Goal: Task Accomplishment & Management: Manage account settings

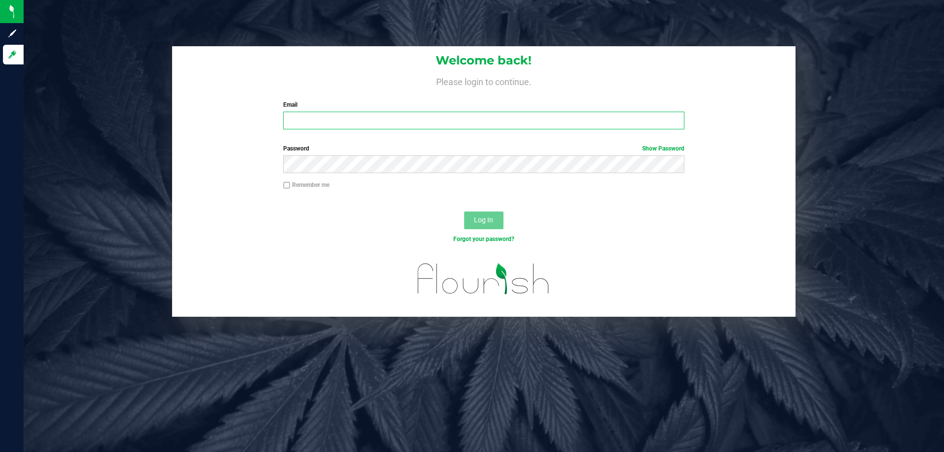
click at [361, 129] on input "Email" at bounding box center [483, 121] width 401 height 18
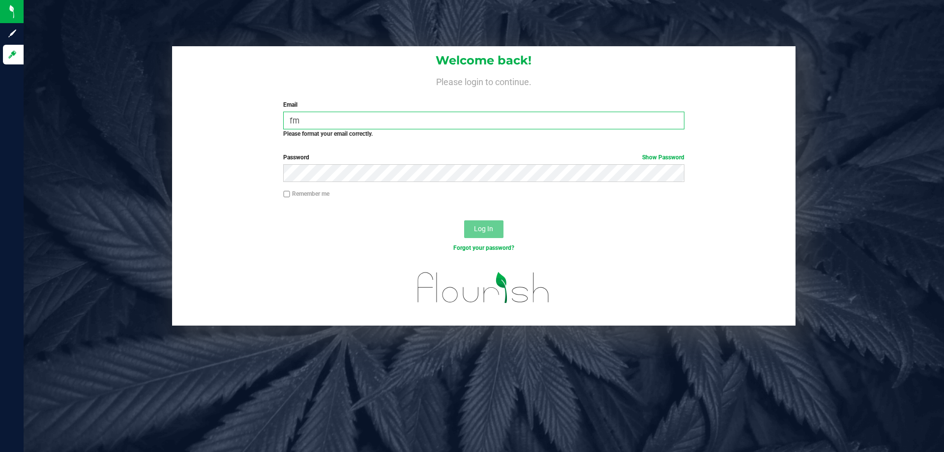
type input "f"
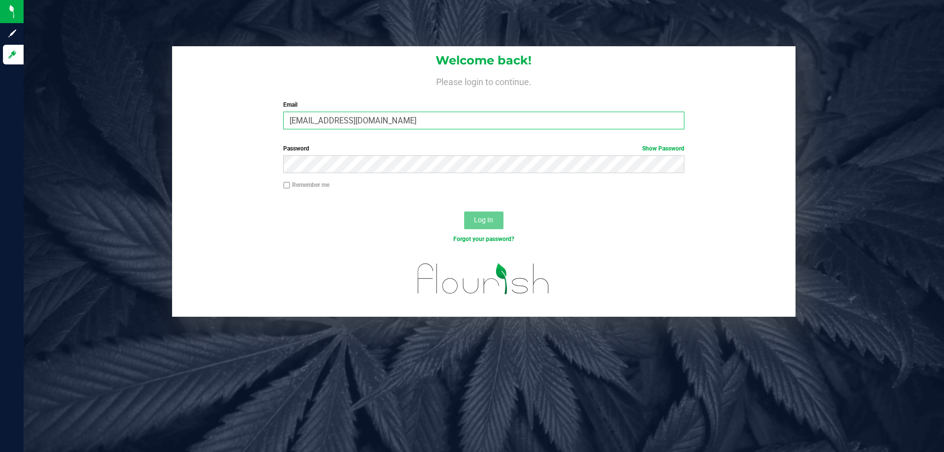
type input "[EMAIL_ADDRESS][DOMAIN_NAME]"
click at [464, 211] on button "Log In" at bounding box center [483, 220] width 39 height 18
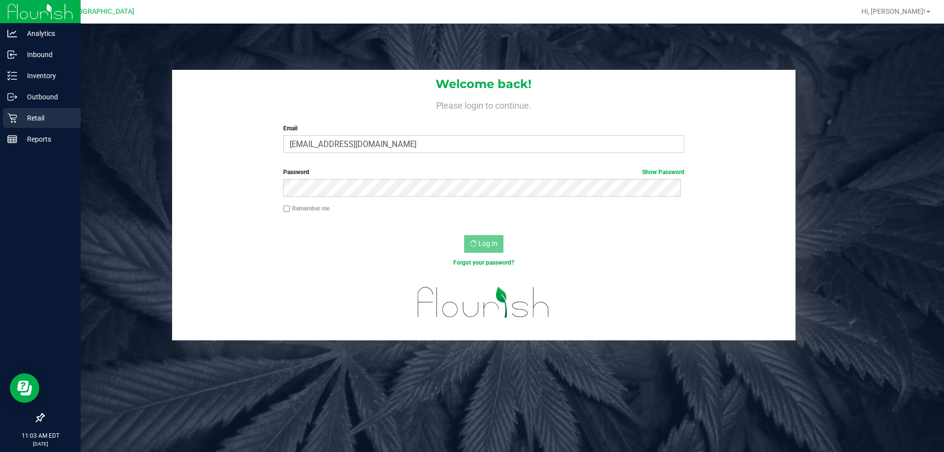
click at [30, 115] on p "Retail" at bounding box center [46, 118] width 59 height 12
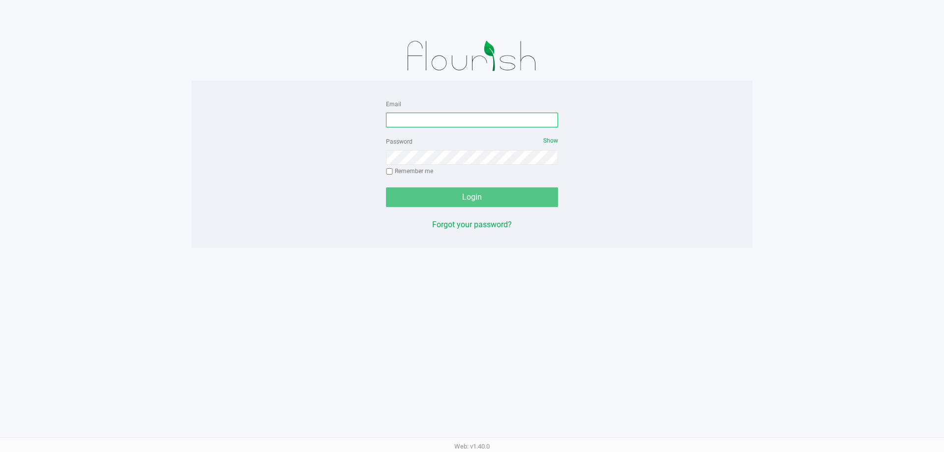
click at [468, 116] on input "Email" at bounding box center [472, 120] width 172 height 15
type input "[EMAIL_ADDRESS][DOMAIN_NAME]"
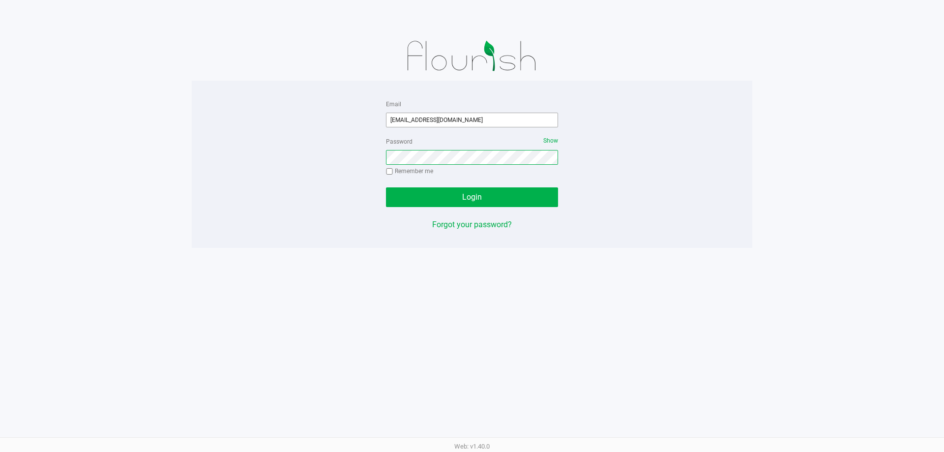
click at [386, 187] on button "Login" at bounding box center [472, 197] width 172 height 20
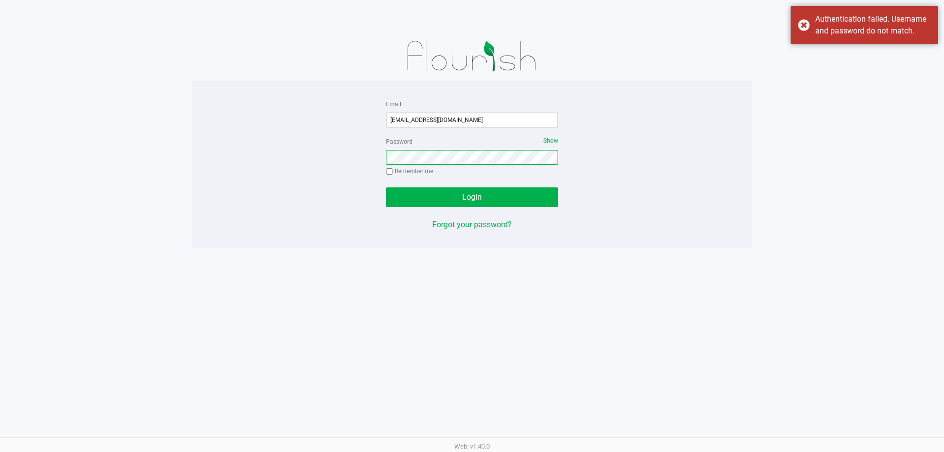
click at [386, 187] on button "Login" at bounding box center [472, 197] width 172 height 20
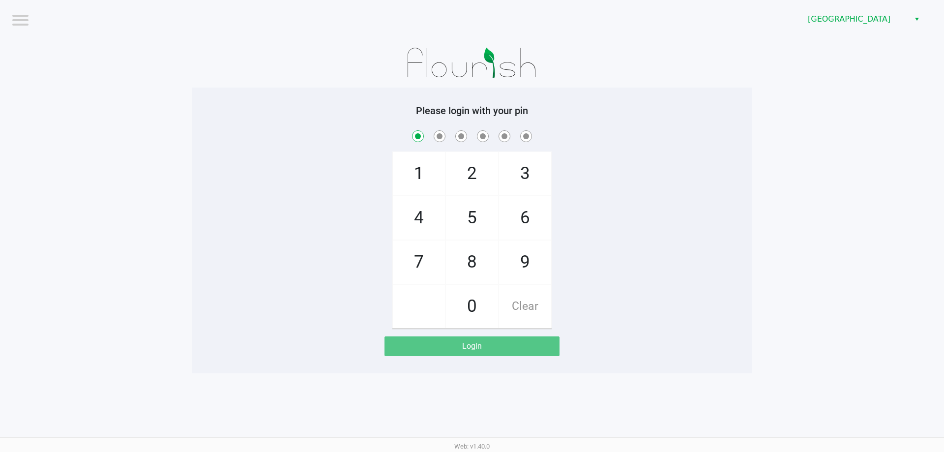
checkbox input "true"
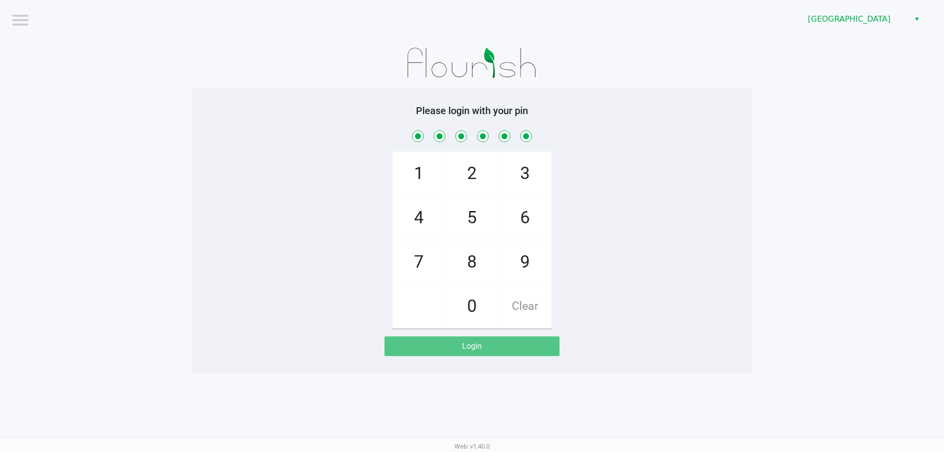
checkbox input "true"
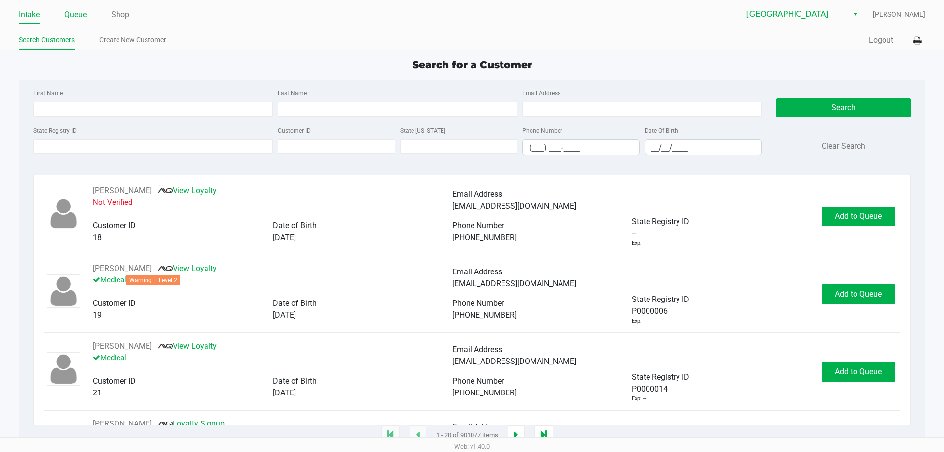
click at [84, 14] on link "Queue" at bounding box center [75, 15] width 22 height 14
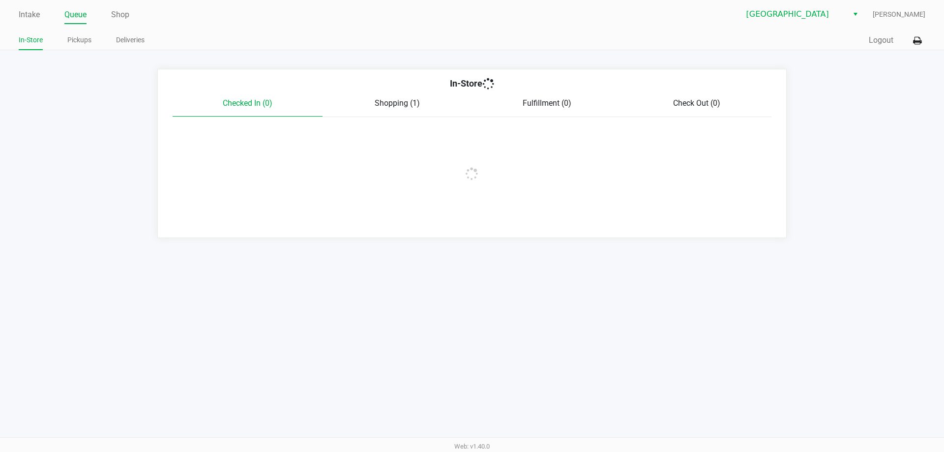
click at [81, 36] on link "Pickups" at bounding box center [79, 40] width 24 height 12
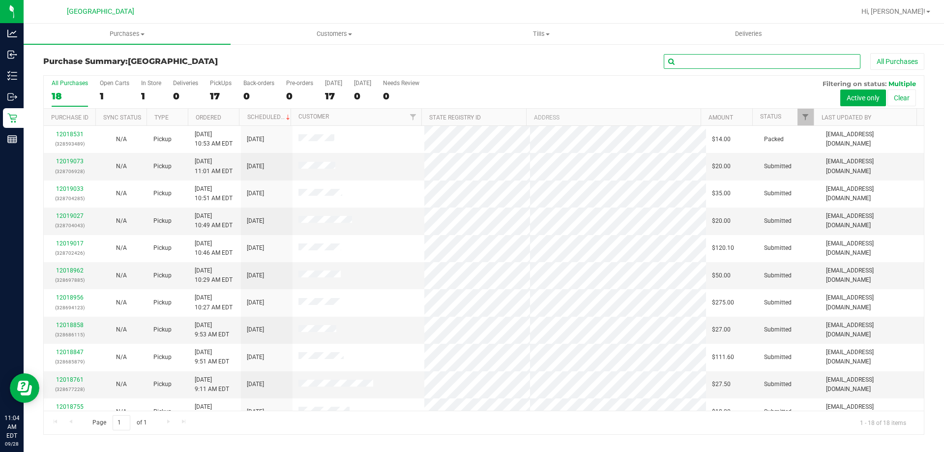
click at [722, 65] on input "text" at bounding box center [762, 61] width 197 height 15
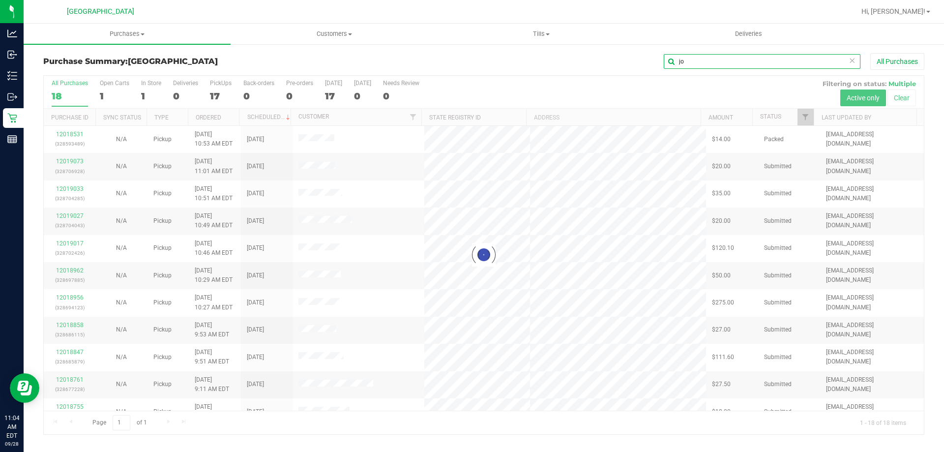
type input "j"
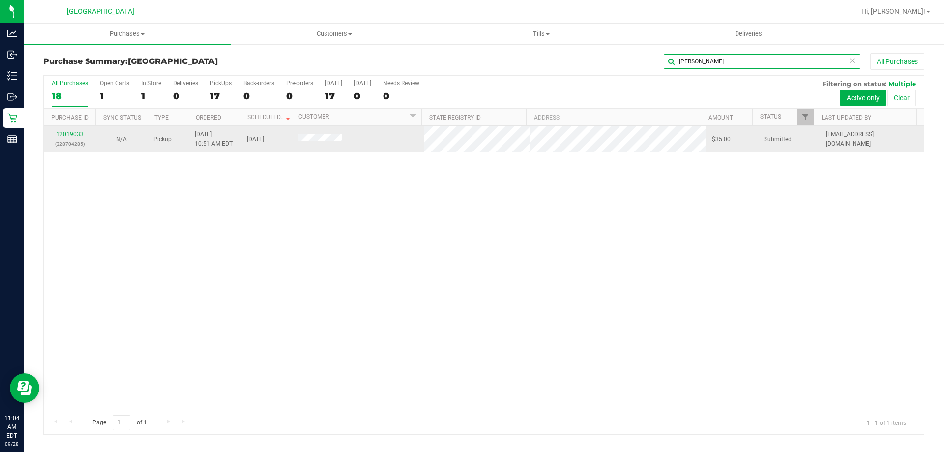
type input "[PERSON_NAME]"
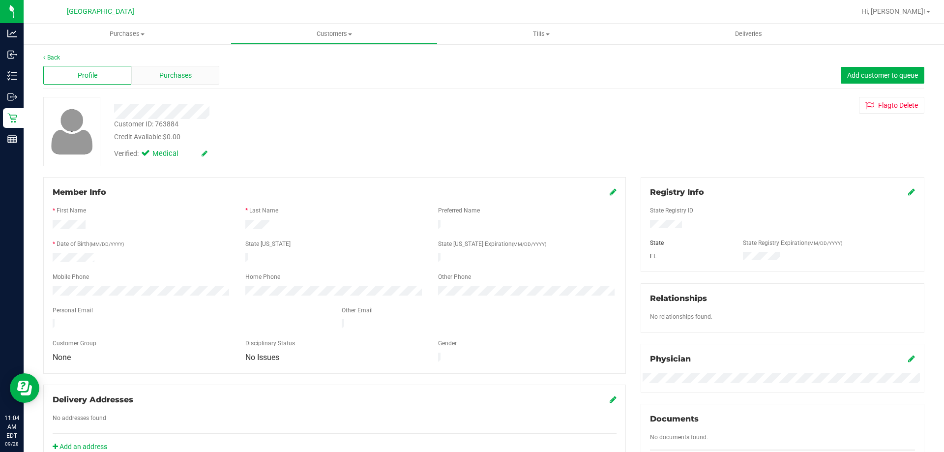
click at [182, 75] on span "Purchases" at bounding box center [175, 75] width 32 height 10
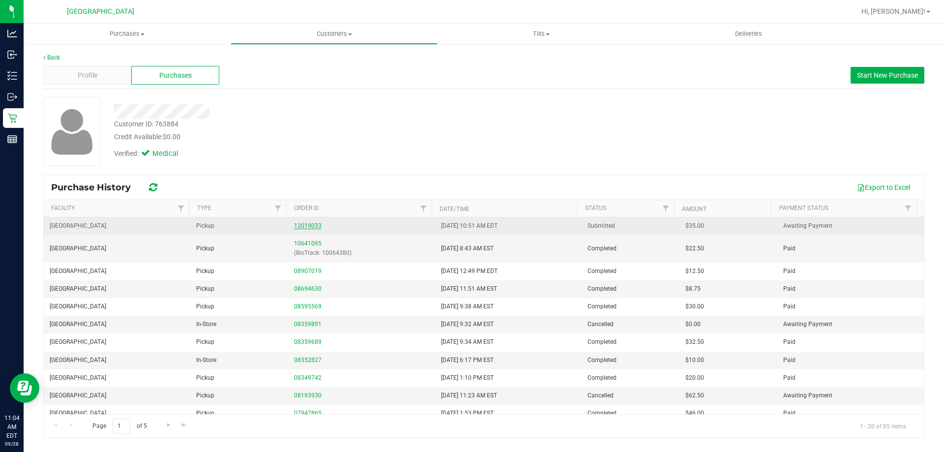
click at [315, 223] on link "12019033" at bounding box center [308, 225] width 28 height 7
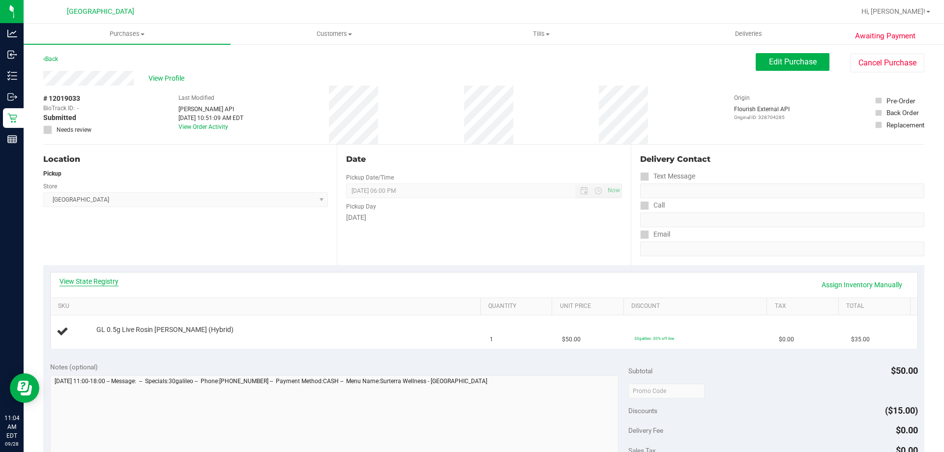
click at [110, 277] on link "View State Registry" at bounding box center [88, 281] width 59 height 10
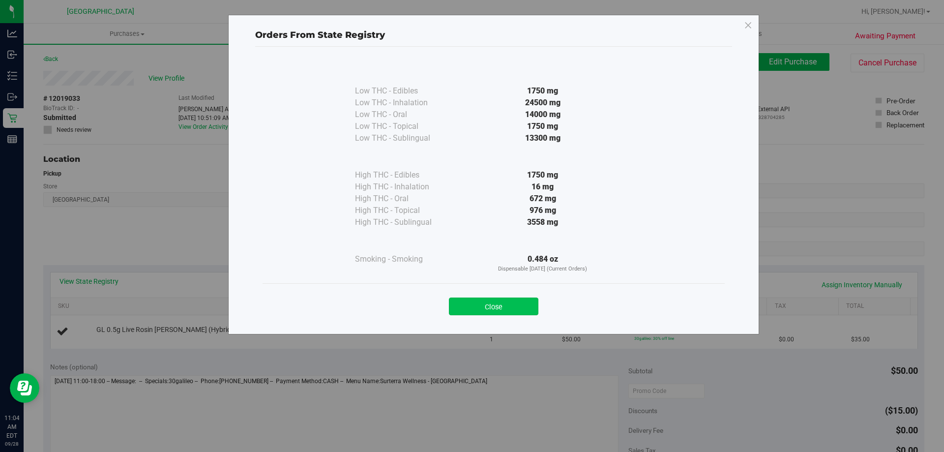
click at [480, 305] on button "Close" at bounding box center [493, 306] width 89 height 18
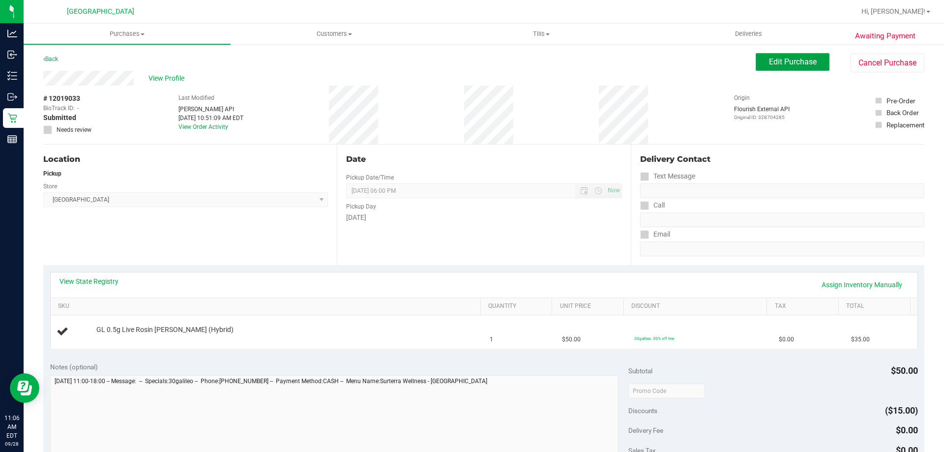
click at [775, 59] on span "Edit Purchase" at bounding box center [793, 61] width 48 height 9
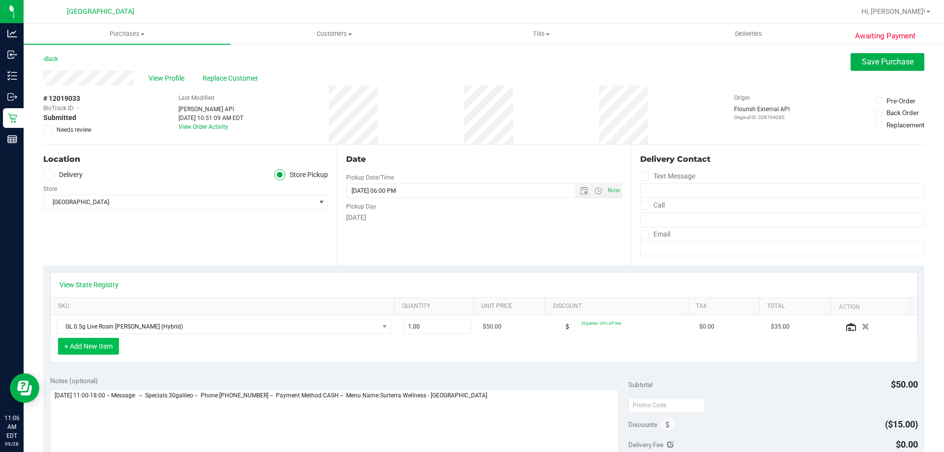
click at [98, 348] on button "+ Add New Item" at bounding box center [88, 346] width 61 height 17
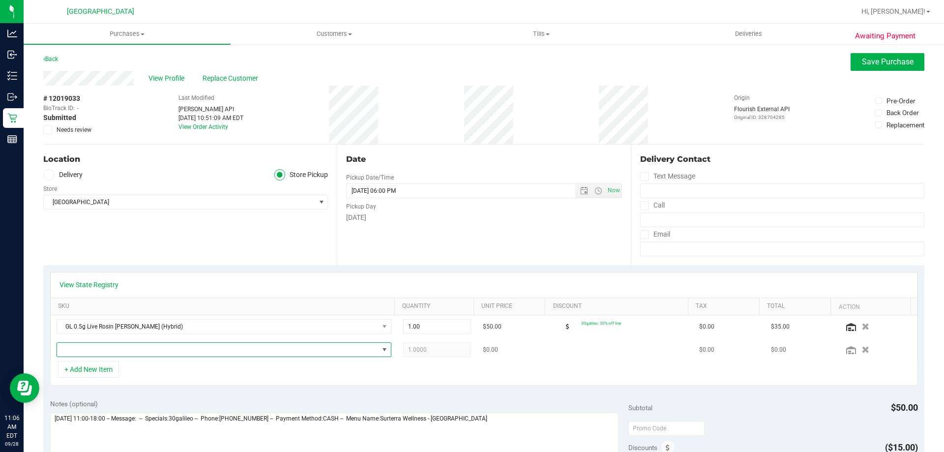
click at [117, 346] on span "NO DATA FOUND" at bounding box center [218, 350] width 322 height 14
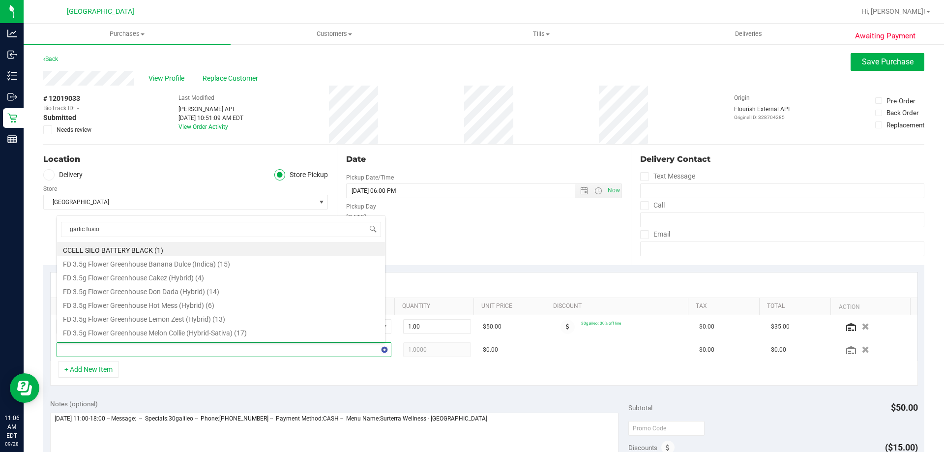
type input "garlic fusion"
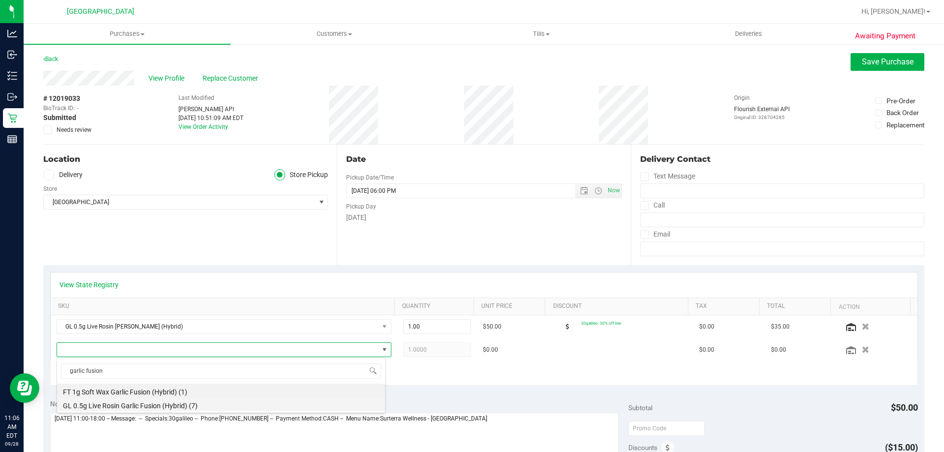
click at [161, 398] on li "GL 0.5g Live Rosin Garlic Fusion (Hybrid) (7)" at bounding box center [221, 404] width 328 height 14
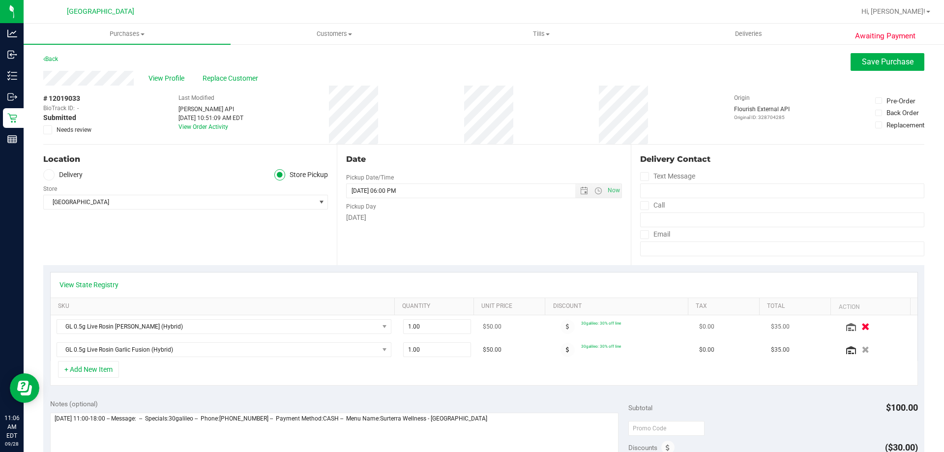
click at [861, 328] on icon "button" at bounding box center [865, 326] width 8 height 7
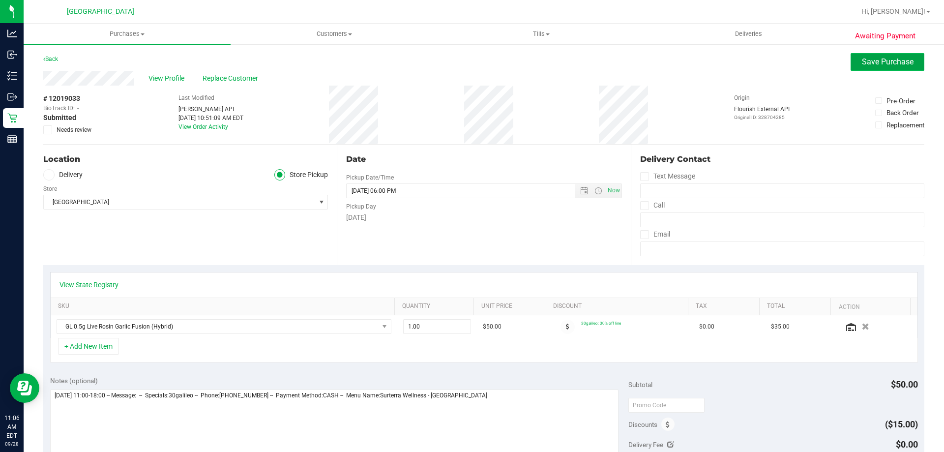
click at [871, 65] on span "Save Purchase" at bounding box center [888, 61] width 52 height 9
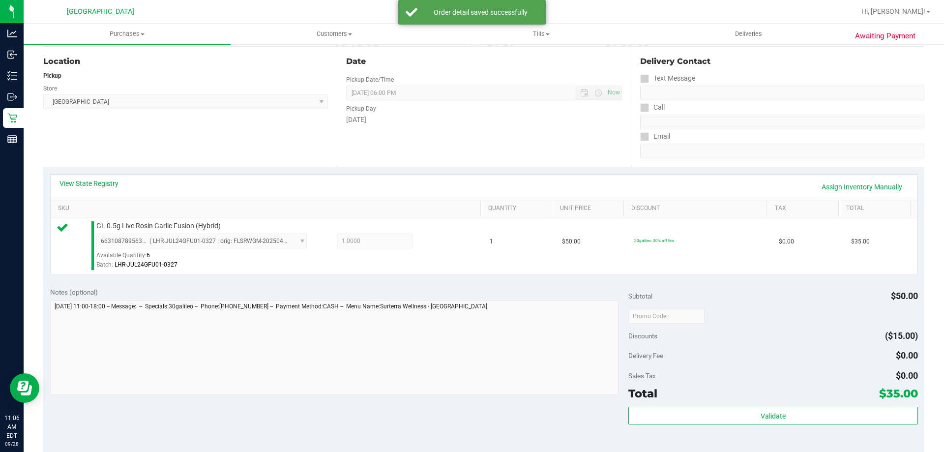
scroll to position [98, 0]
click at [779, 430] on div "Validate" at bounding box center [772, 428] width 289 height 44
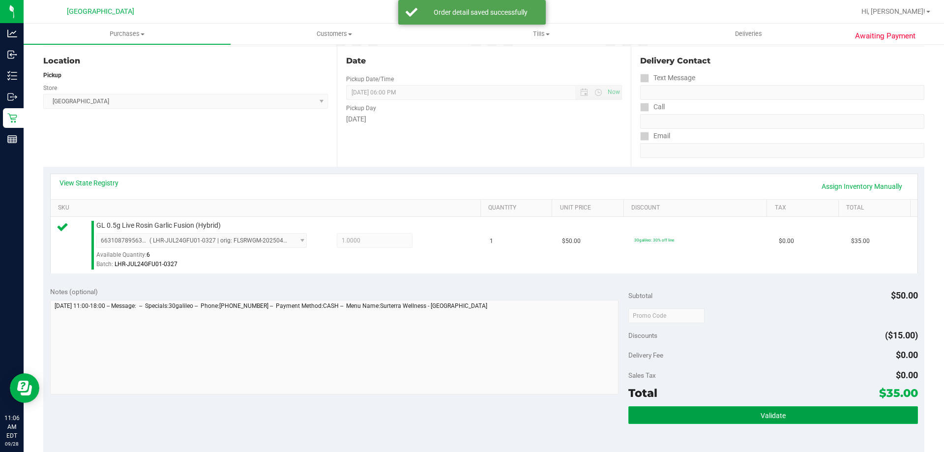
click at [779, 417] on span "Validate" at bounding box center [773, 415] width 25 height 8
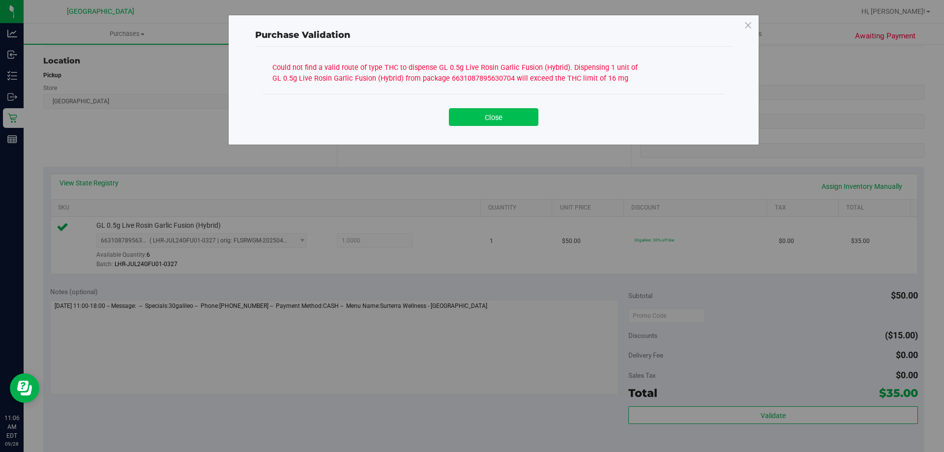
click at [528, 122] on button "Close" at bounding box center [493, 117] width 89 height 18
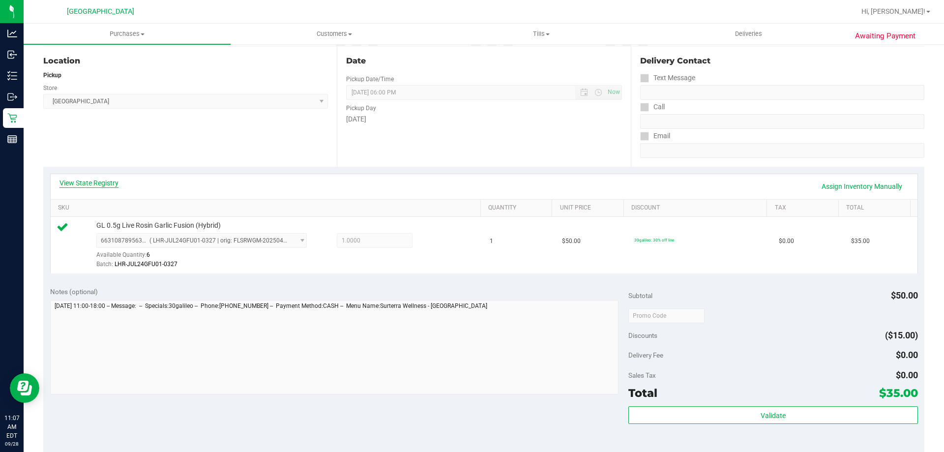
click at [115, 180] on link "View State Registry" at bounding box center [88, 183] width 59 height 10
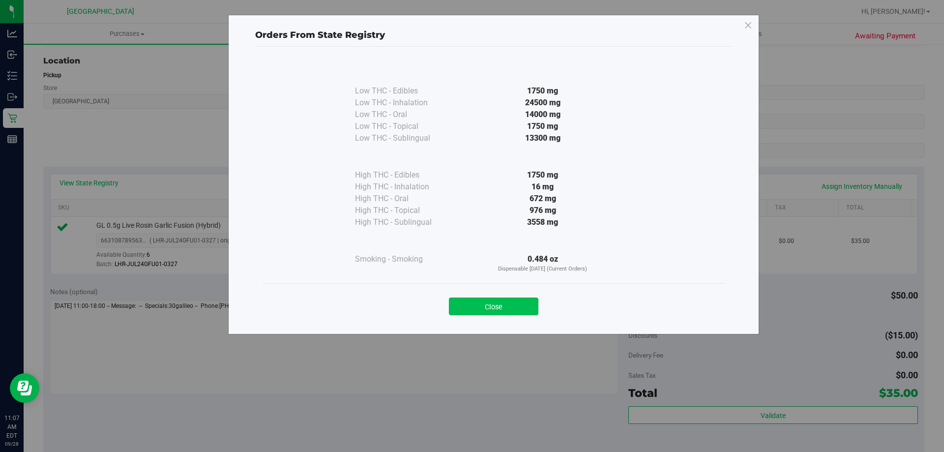
click at [501, 306] on button "Close" at bounding box center [493, 306] width 89 height 18
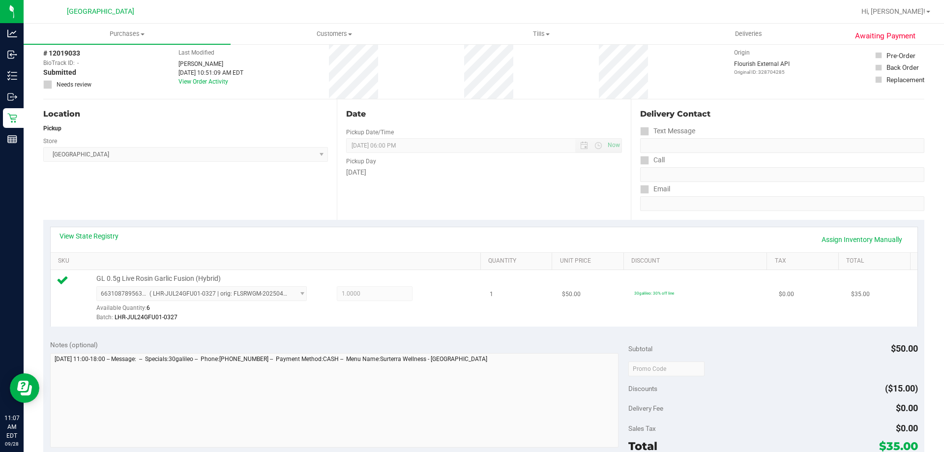
scroll to position [0, 0]
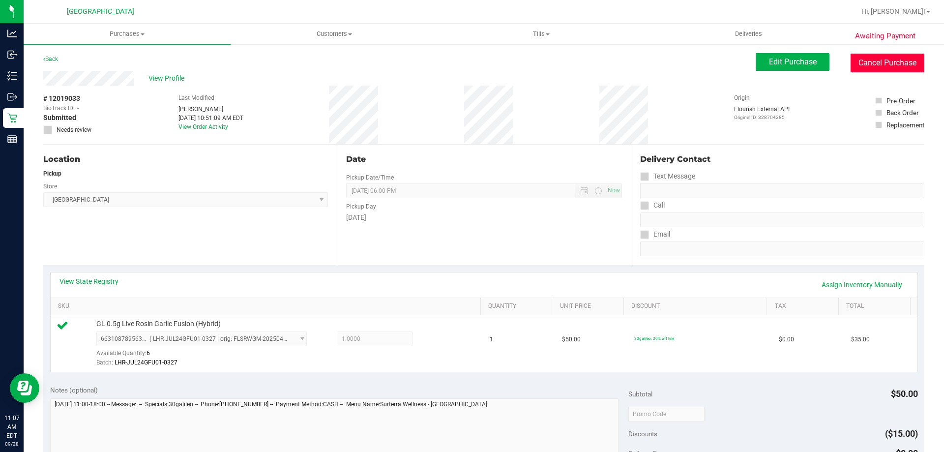
click at [874, 57] on button "Cancel Purchase" at bounding box center [887, 63] width 74 height 19
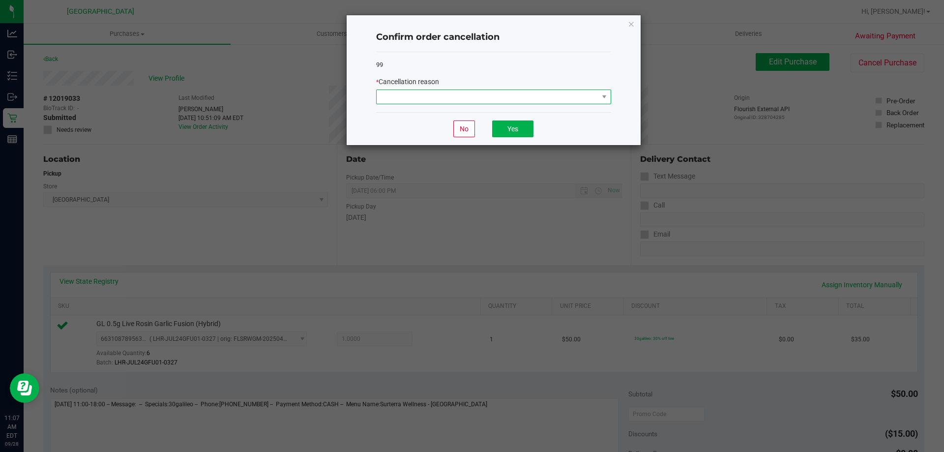
click at [545, 95] on span at bounding box center [488, 97] width 222 height 14
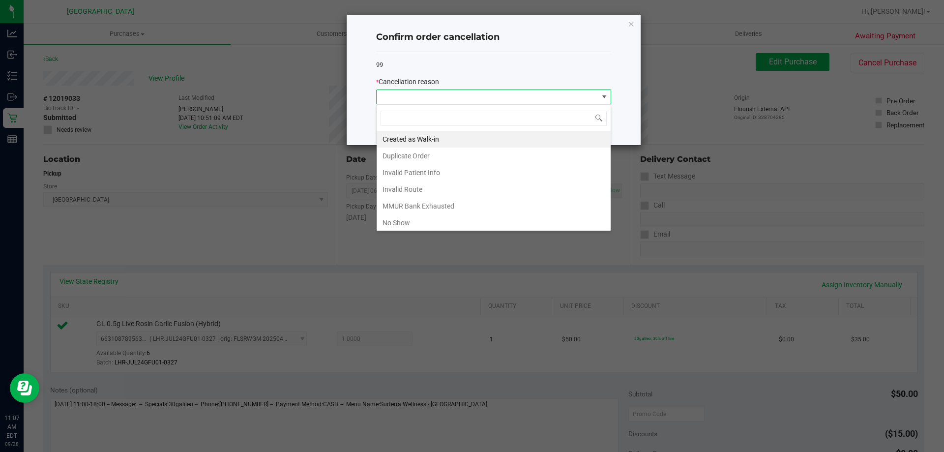
scroll to position [52, 0]
click at [443, 152] on li "MMUR Bank Exhausted" at bounding box center [494, 154] width 234 height 17
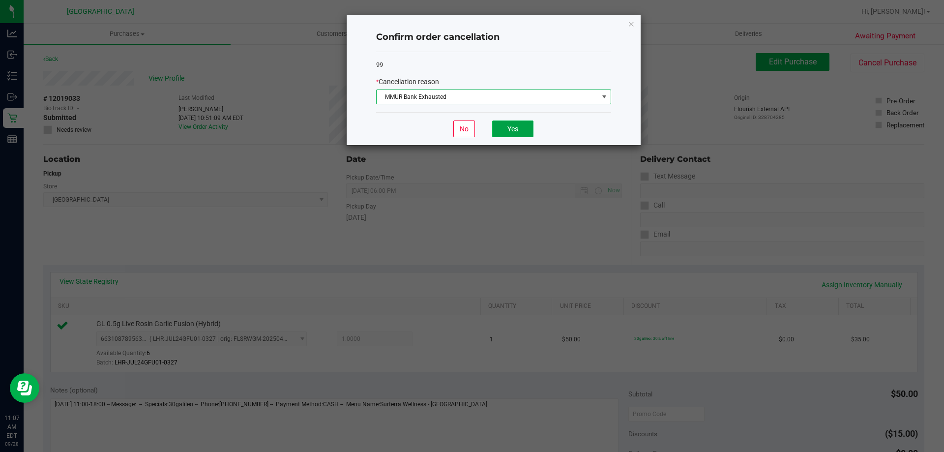
click at [521, 134] on button "Yes" at bounding box center [512, 128] width 41 height 17
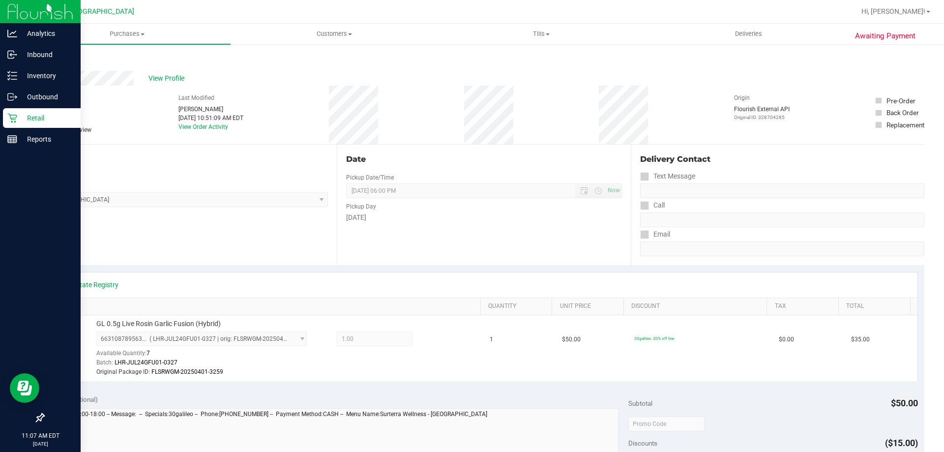
click at [24, 116] on p "Retail" at bounding box center [46, 118] width 59 height 12
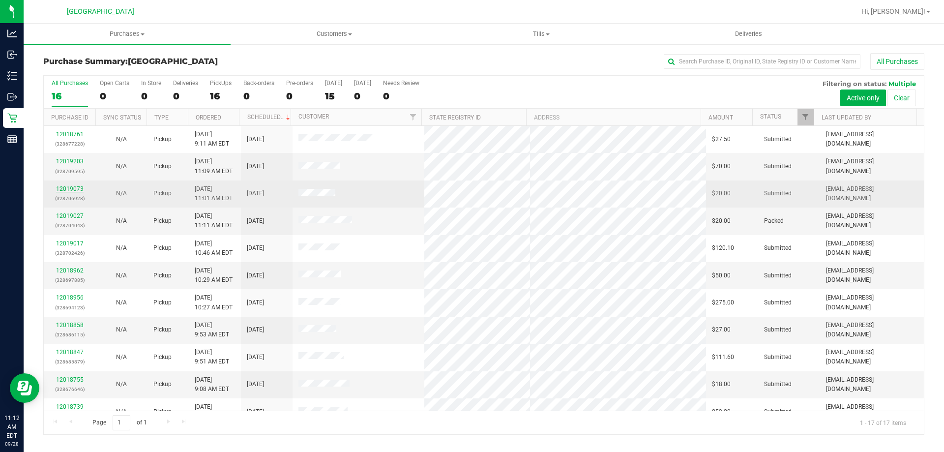
click at [72, 188] on link "12019073" at bounding box center [70, 188] width 28 height 7
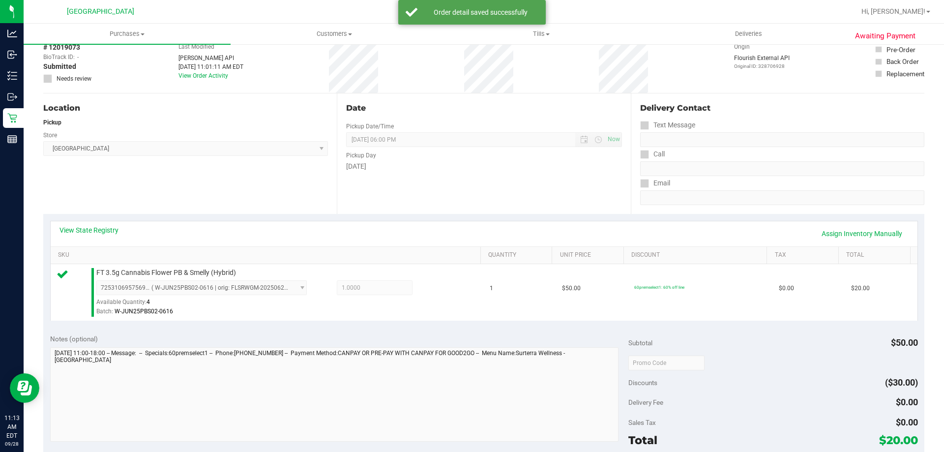
scroll to position [246, 0]
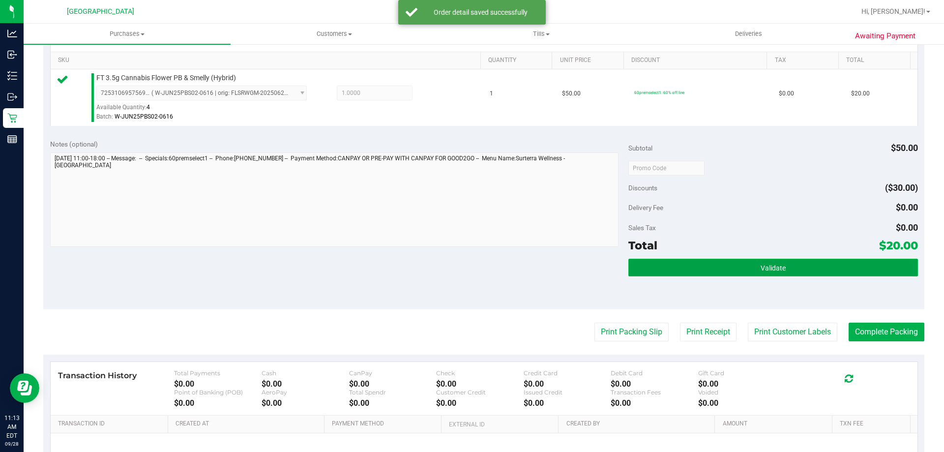
click at [717, 273] on button "Validate" at bounding box center [772, 268] width 289 height 18
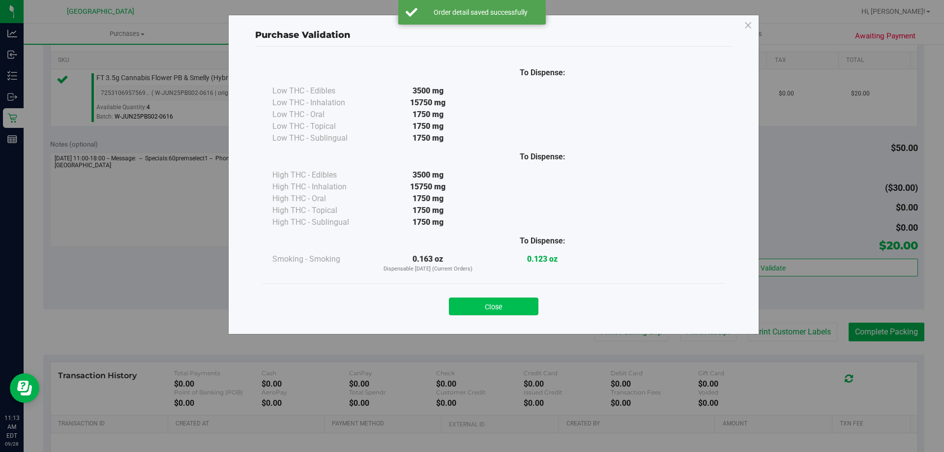
click at [529, 306] on button "Close" at bounding box center [493, 306] width 89 height 18
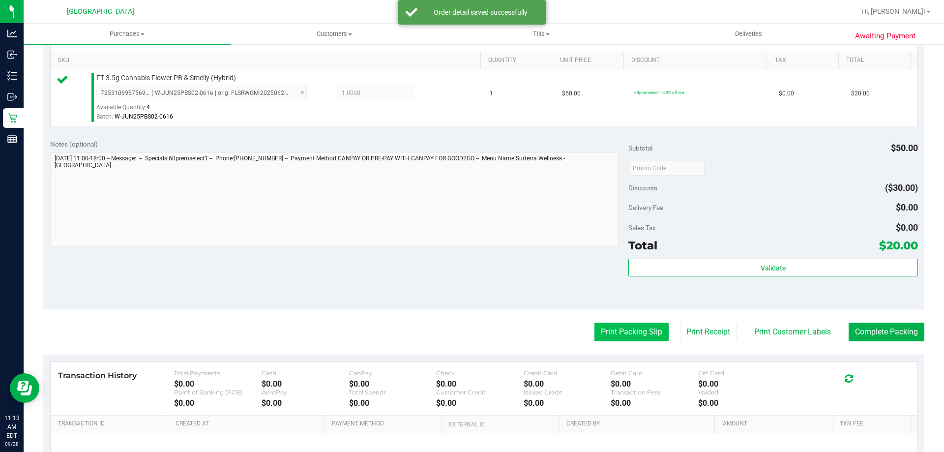
click at [641, 329] on button "Print Packing Slip" at bounding box center [631, 331] width 74 height 19
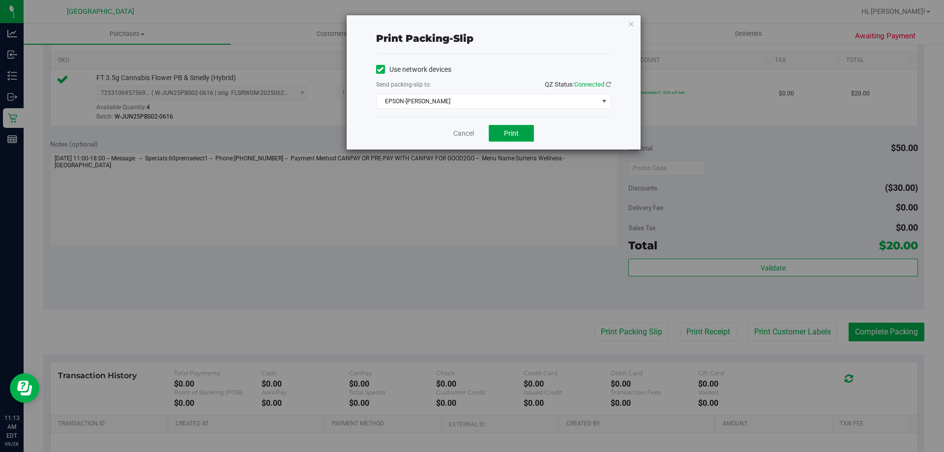
click at [520, 139] on button "Print" at bounding box center [511, 133] width 45 height 17
click at [460, 134] on link "Cancel" at bounding box center [463, 133] width 21 height 10
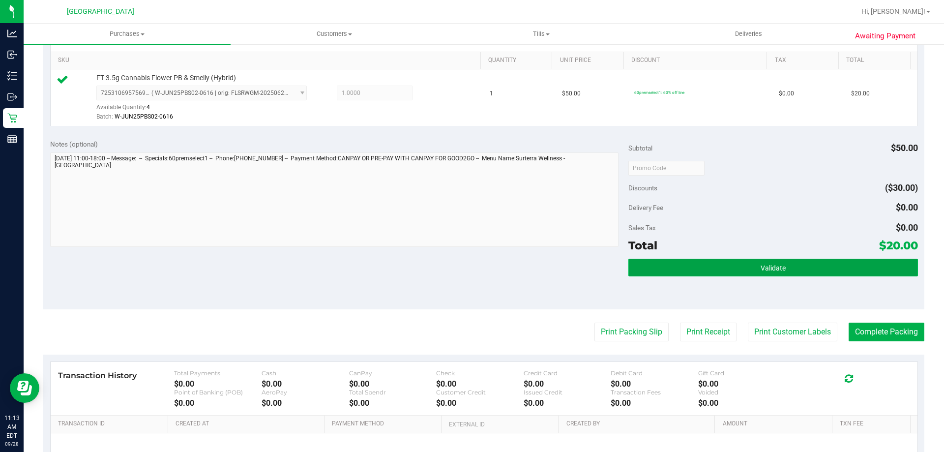
click at [815, 273] on button "Validate" at bounding box center [772, 268] width 289 height 18
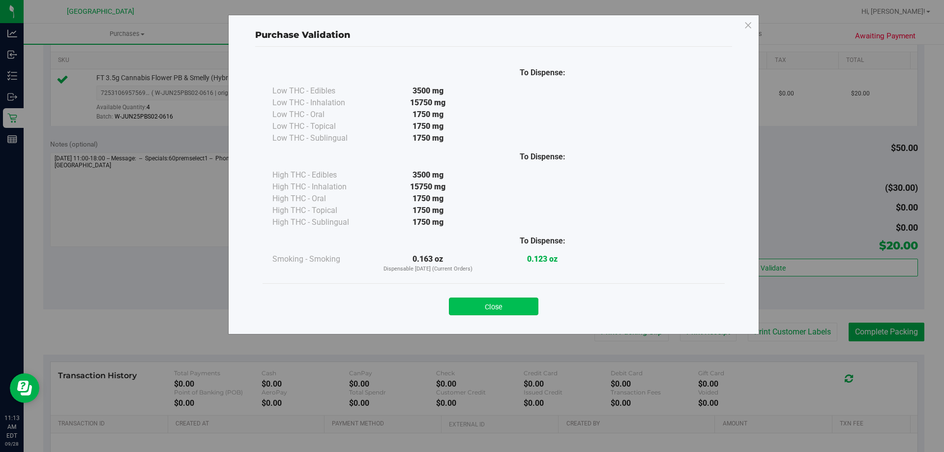
click at [519, 303] on button "Close" at bounding box center [493, 306] width 89 height 18
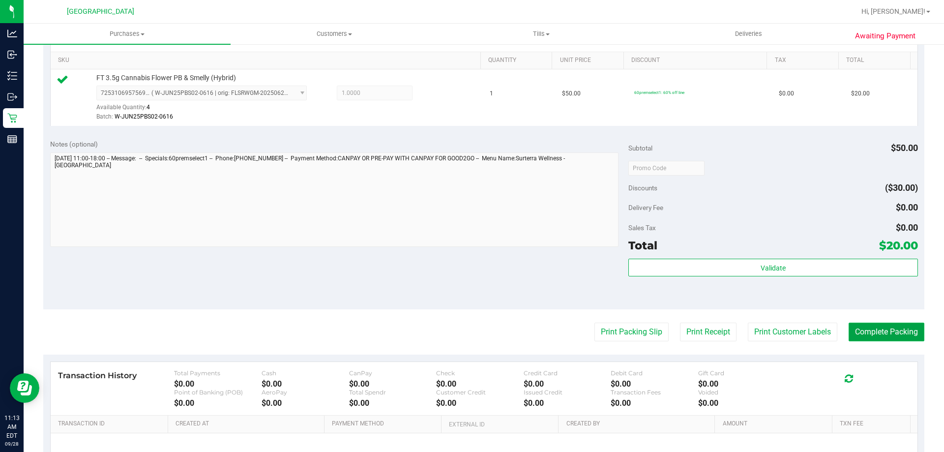
click at [880, 332] on button "Complete Packing" at bounding box center [886, 331] width 76 height 19
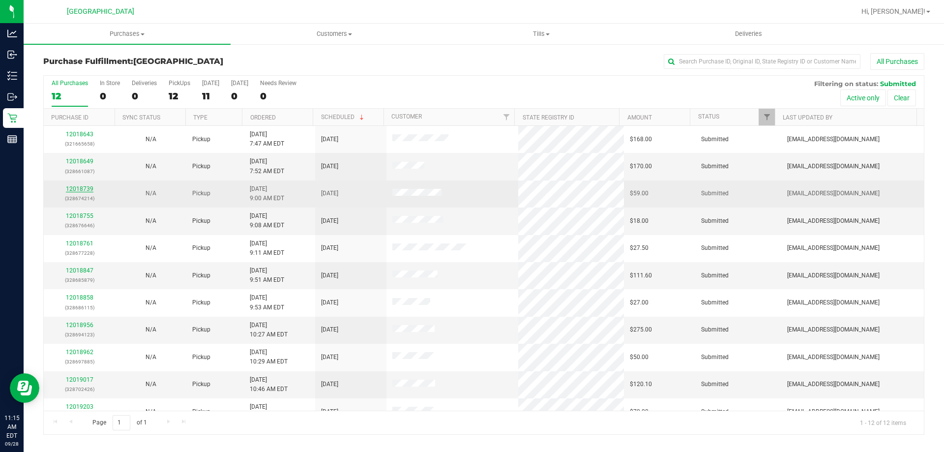
click at [76, 185] on link "12018739" at bounding box center [80, 188] width 28 height 7
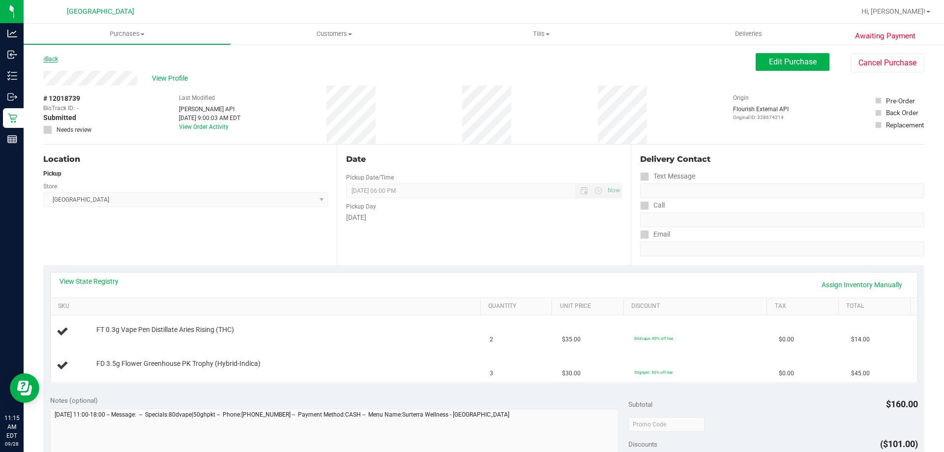
click at [53, 60] on link "Back" at bounding box center [50, 59] width 15 height 7
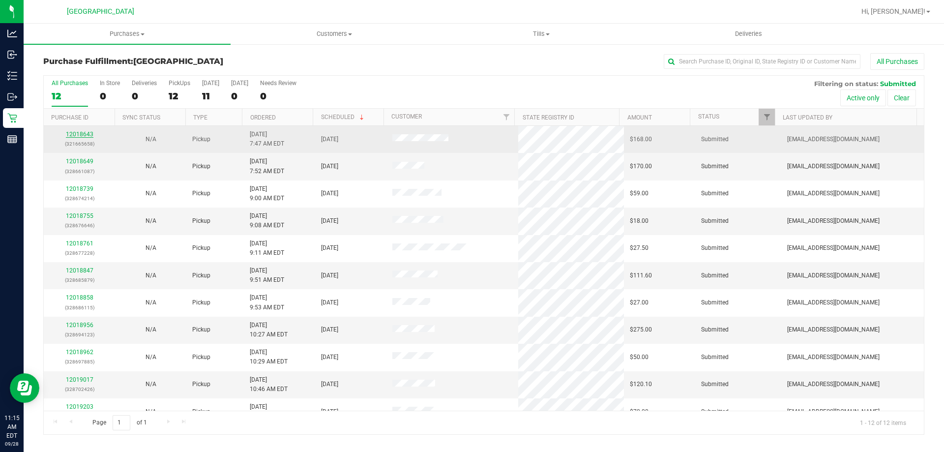
click at [75, 136] on link "12018643" at bounding box center [80, 134] width 28 height 7
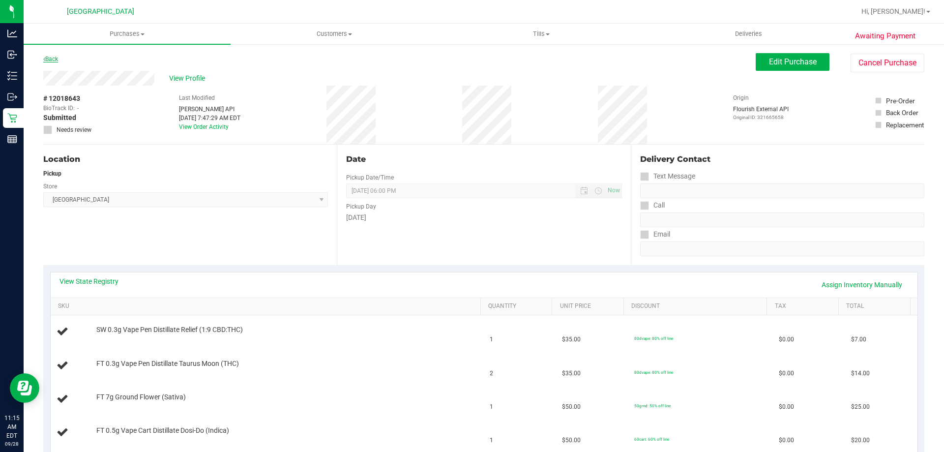
click at [47, 59] on link "Back" at bounding box center [50, 59] width 15 height 7
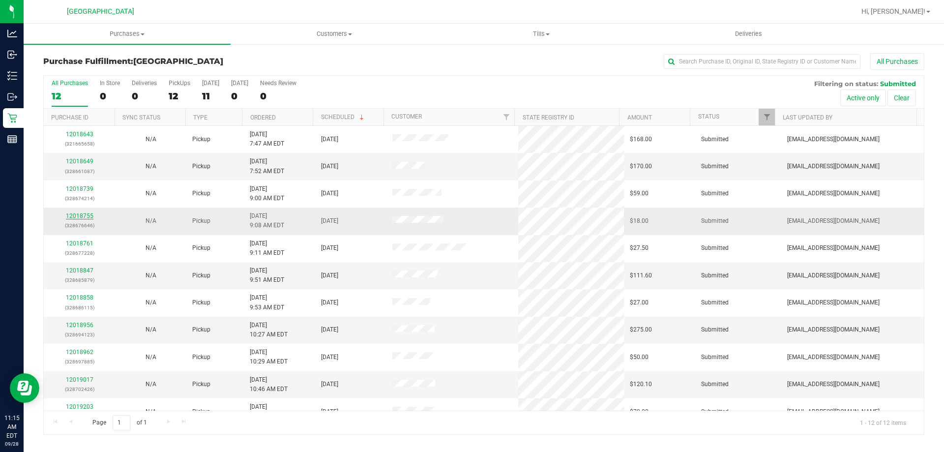
click at [75, 217] on link "12018755" at bounding box center [80, 215] width 28 height 7
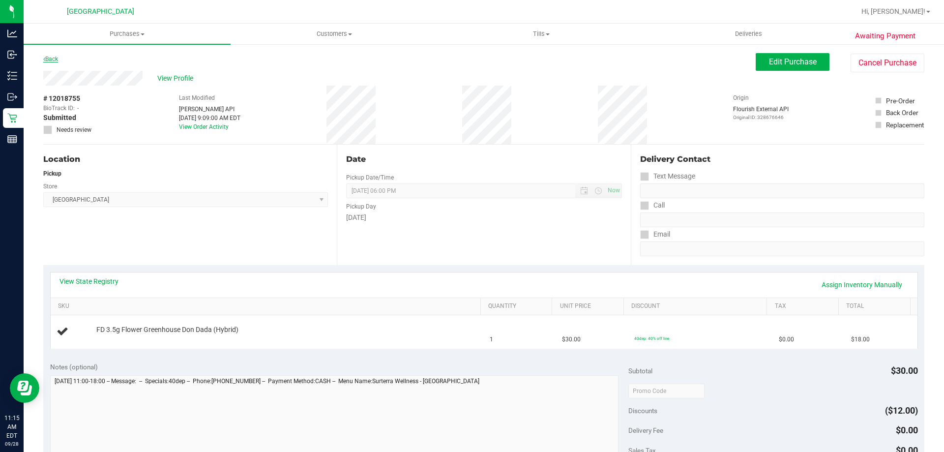
click at [58, 58] on link "Back" at bounding box center [50, 59] width 15 height 7
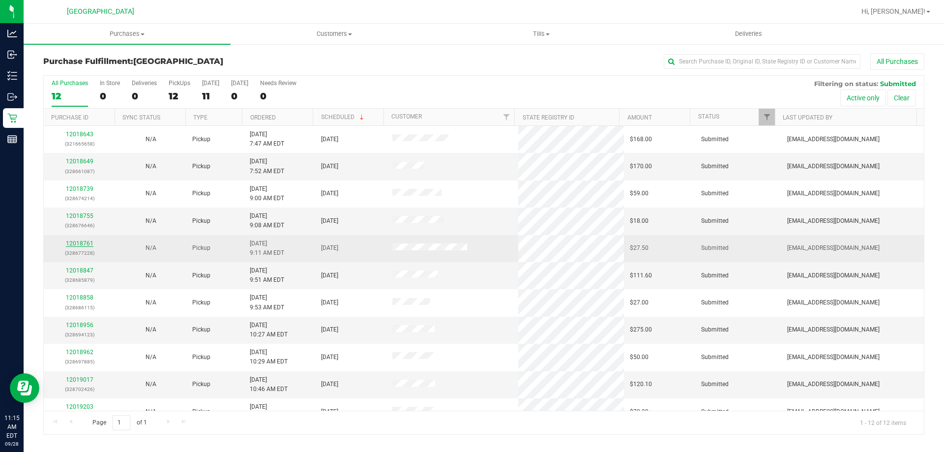
click at [83, 242] on link "12018761" at bounding box center [80, 243] width 28 height 7
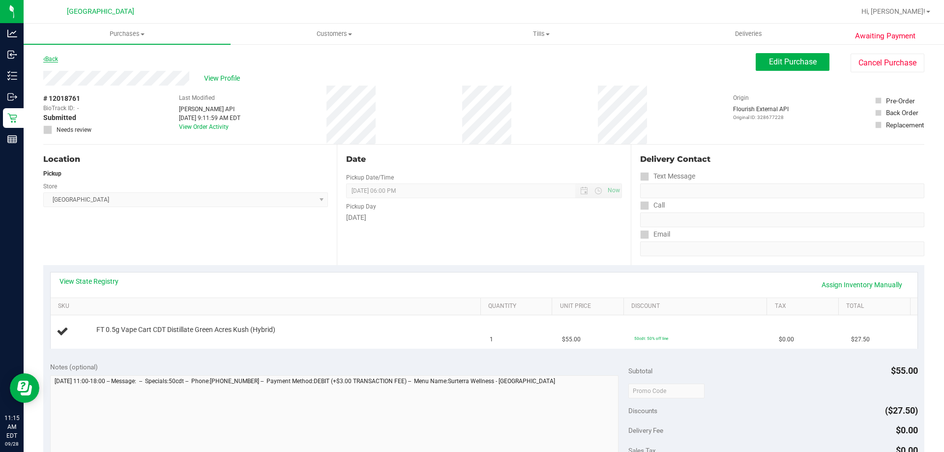
click at [49, 59] on link "Back" at bounding box center [50, 59] width 15 height 7
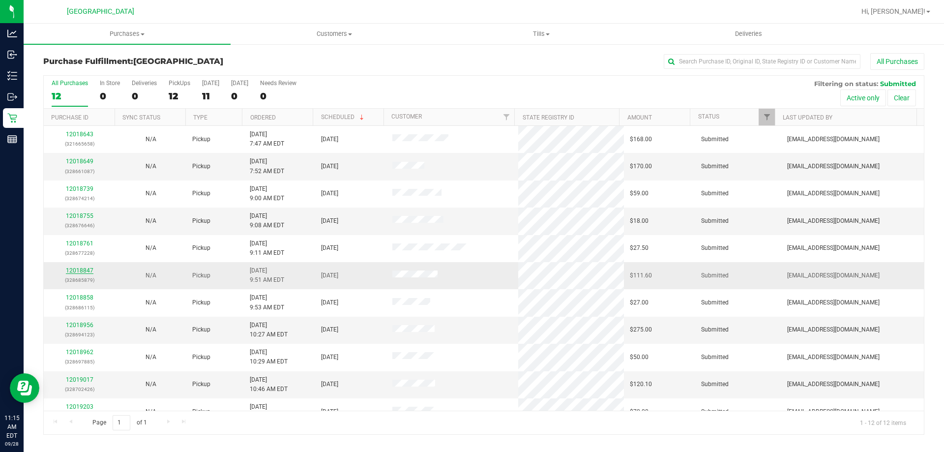
click at [79, 269] on link "12018847" at bounding box center [80, 270] width 28 height 7
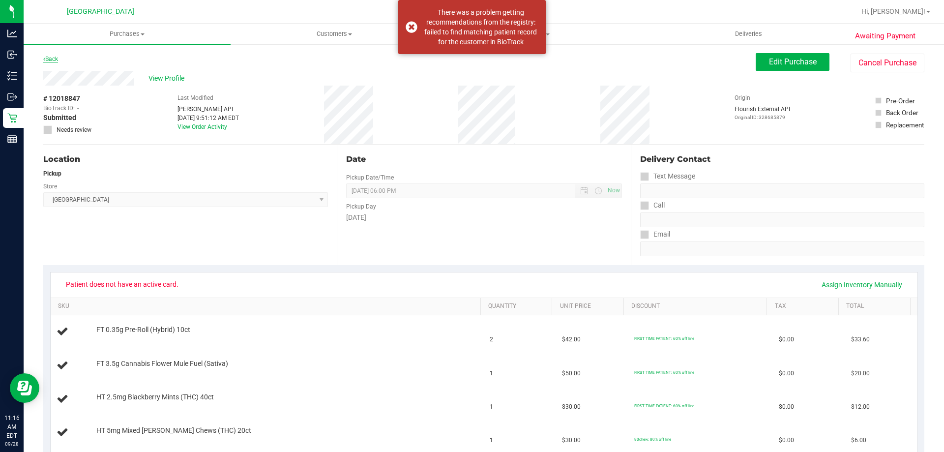
click at [46, 57] on link "Back" at bounding box center [50, 59] width 15 height 7
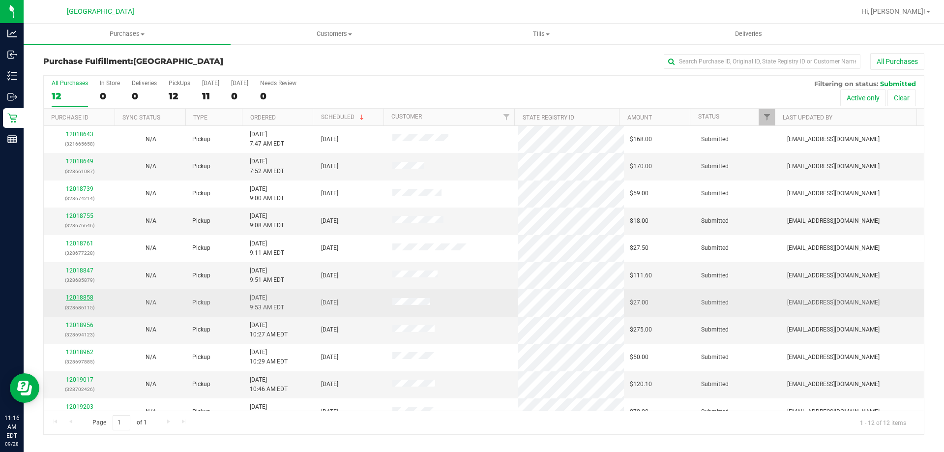
click at [84, 297] on link "12018858" at bounding box center [80, 297] width 28 height 7
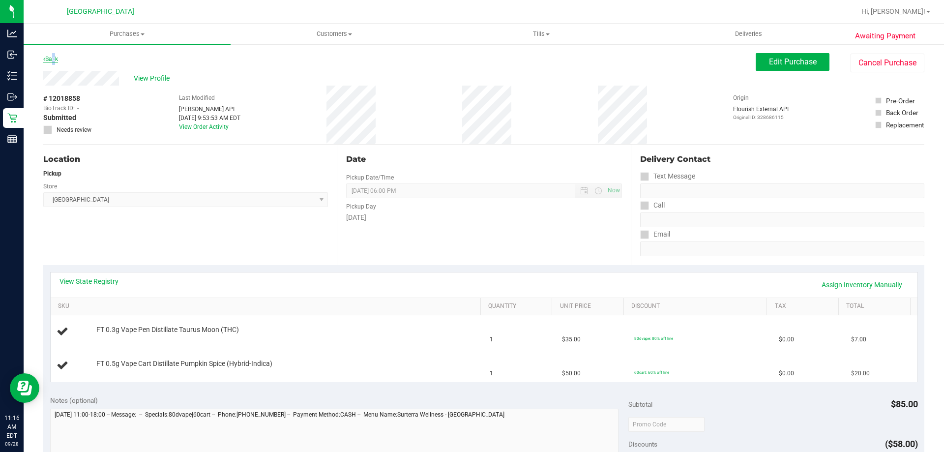
click at [52, 58] on link "Back" at bounding box center [50, 59] width 15 height 7
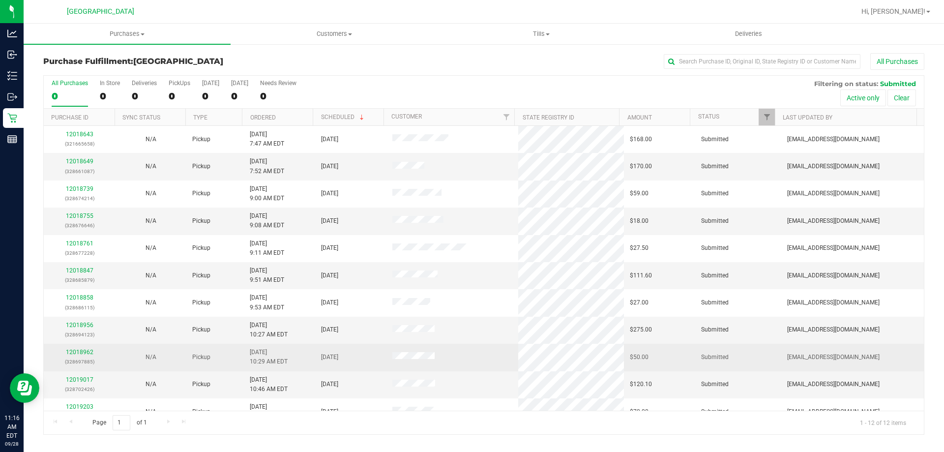
scroll to position [42, 0]
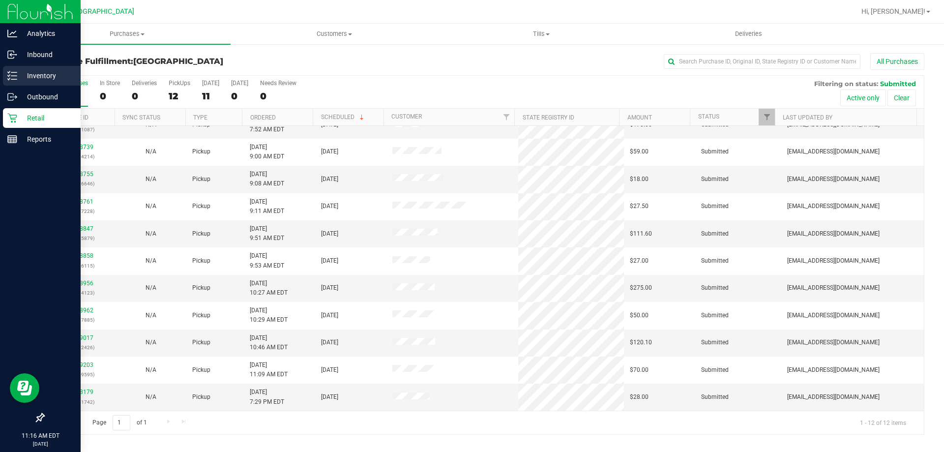
click at [16, 72] on line at bounding box center [13, 72] width 5 height 0
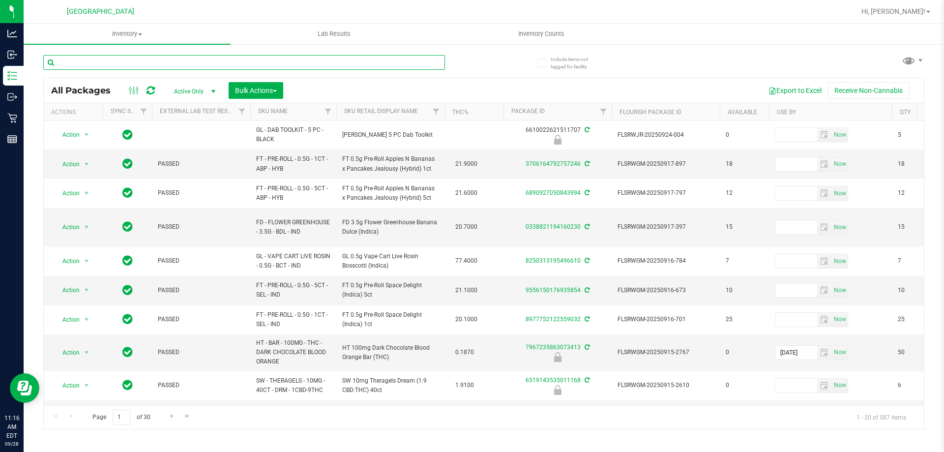
click at [145, 62] on input "text" at bounding box center [244, 62] width 402 height 15
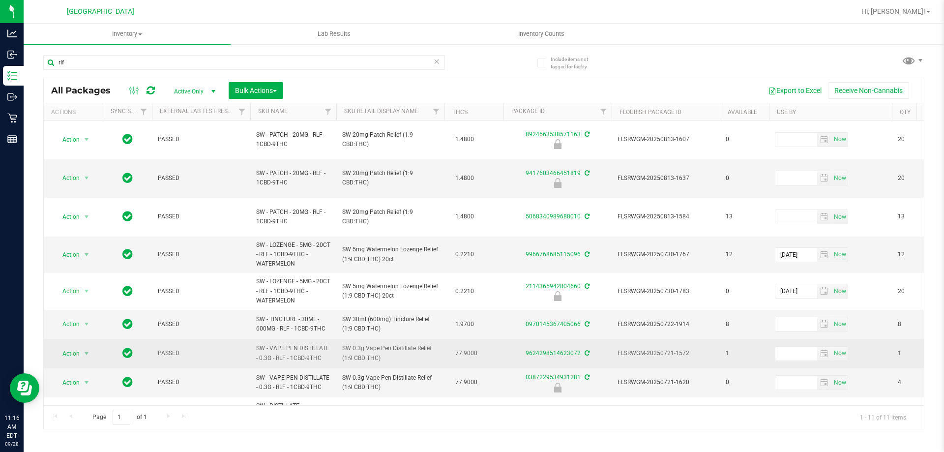
drag, startPoint x: 326, startPoint y: 330, endPoint x: 257, endPoint y: 316, distance: 71.2
click at [257, 344] on span "SW - VAPE PEN DISTILLATE - 0.3G - RLF - 1CBD-9THC" at bounding box center [293, 353] width 74 height 19
copy span "SW - VAPE PEN DISTILLATE - 0.3G - RLF - 1CBD-9THC"
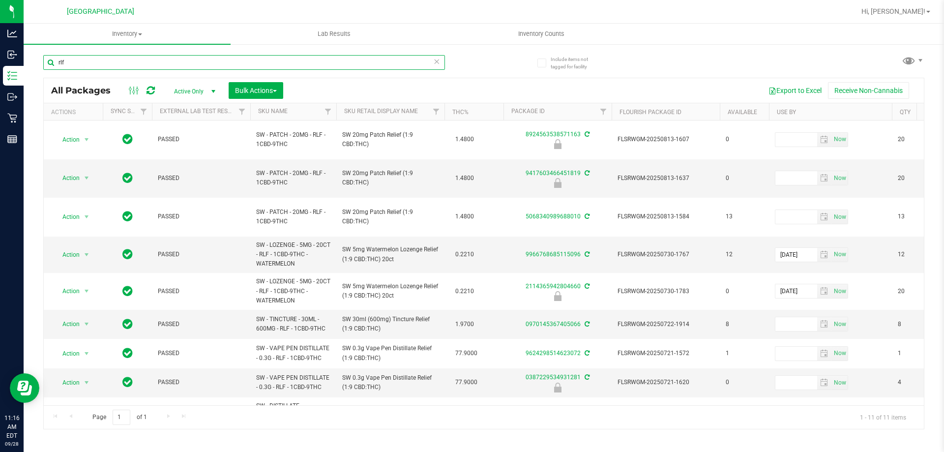
click at [107, 62] on input "rlf" at bounding box center [244, 62] width 402 height 15
paste input "SW - VAPE PEN DISTILLATE - 0.3G - RLF - 1CBD-9THC"
click at [65, 60] on div "Inventory All packages All inventory Waste log Create inventory Lab Results Inv…" at bounding box center [484, 238] width 920 height 428
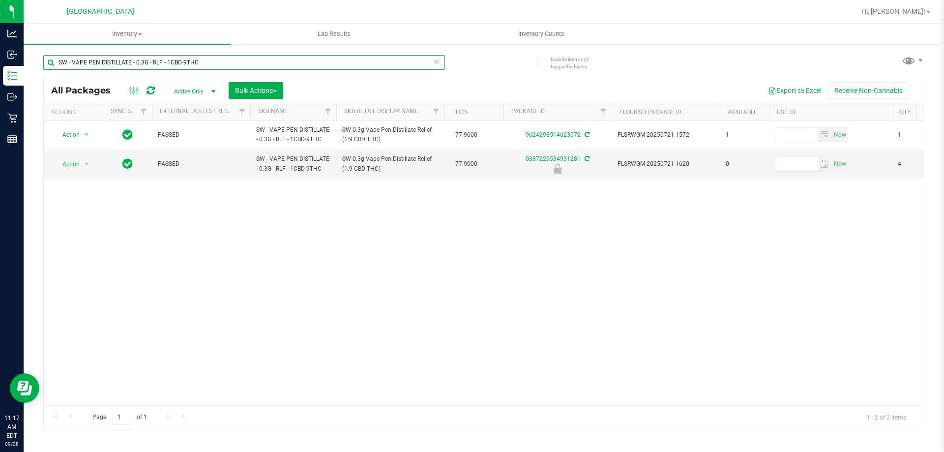
click at [310, 60] on input "SW - VAPE PEN DISTILLATE - 0.3G - RLF - 1CBD-9THC" at bounding box center [244, 62] width 402 height 15
type input "S"
type input "JUN25ARR02-0623"
click at [88, 164] on span "select" at bounding box center [87, 164] width 8 height 8
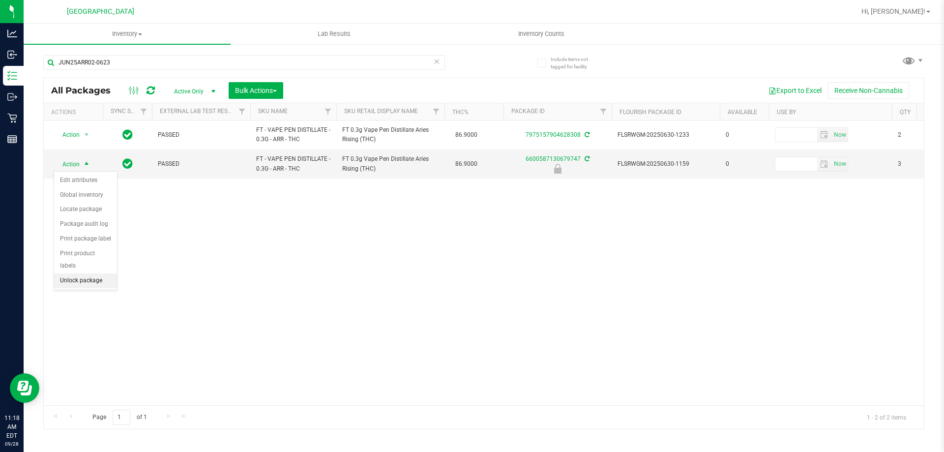
click at [87, 273] on li "Unlock package" at bounding box center [85, 280] width 63 height 15
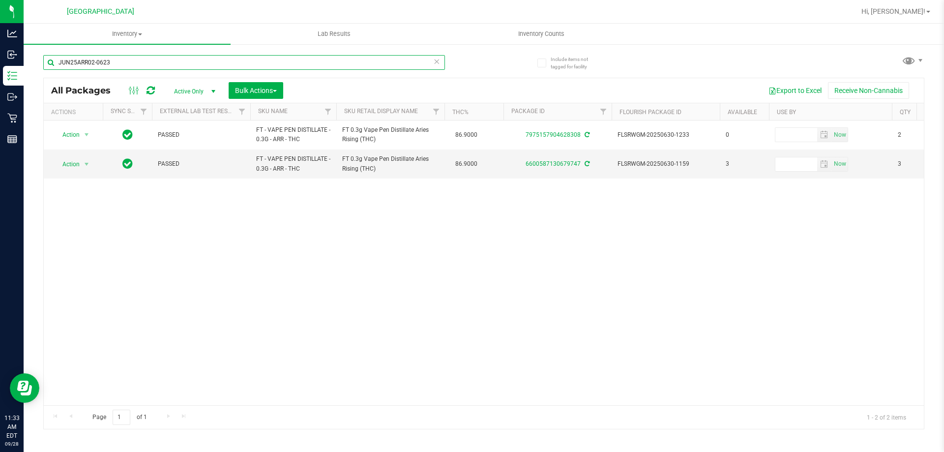
click at [119, 62] on input "JUN25ARR02-0623" at bounding box center [244, 62] width 402 height 15
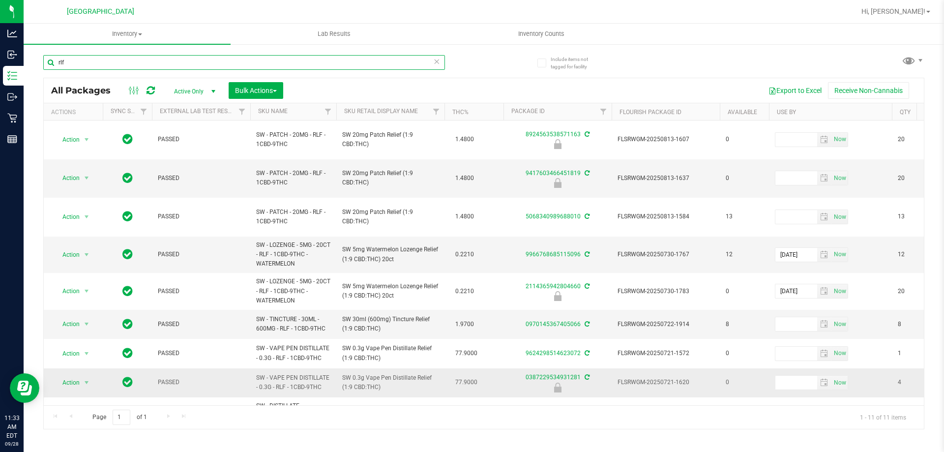
type input "rlf"
drag, startPoint x: 380, startPoint y: 361, endPoint x: 336, endPoint y: 350, distance: 45.5
click at [336, 368] on td "SW 0.3g Vape Pen Distillate Relief (1:9 CBD:THC)" at bounding box center [390, 382] width 108 height 29
copy span "SW 0.3g Vape Pen Distillate Relief (1:9 CBD:THC)"
click at [165, 67] on input "rlf" at bounding box center [244, 62] width 402 height 15
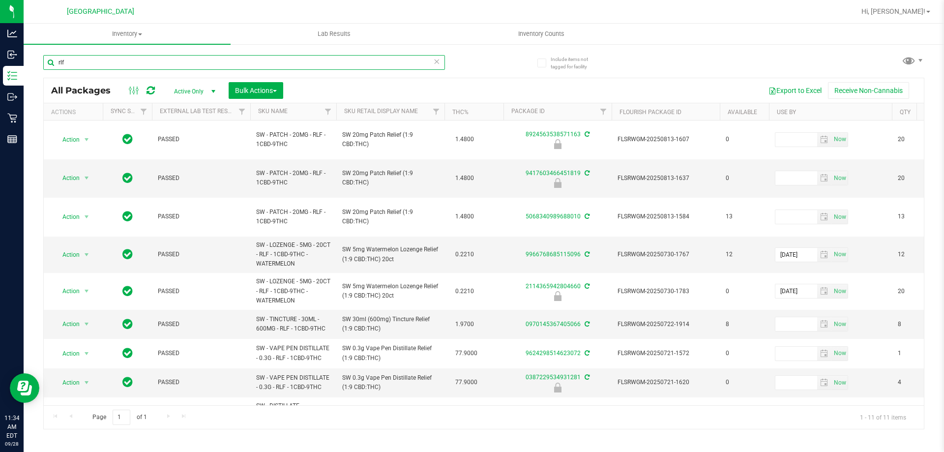
click at [165, 67] on input "rlf" at bounding box center [244, 62] width 402 height 15
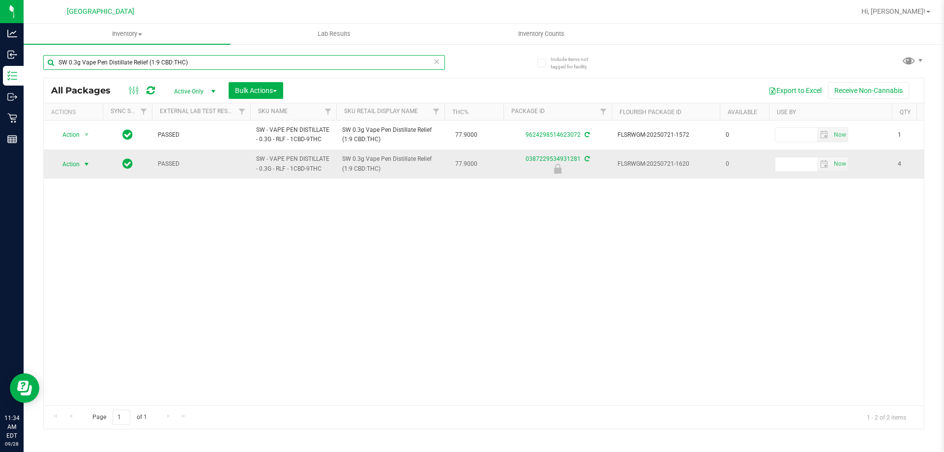
type input "SW 0.3g Vape Pen Distillate Relief (1:9 CBD:THC)"
click at [75, 163] on span "Action" at bounding box center [67, 164] width 27 height 14
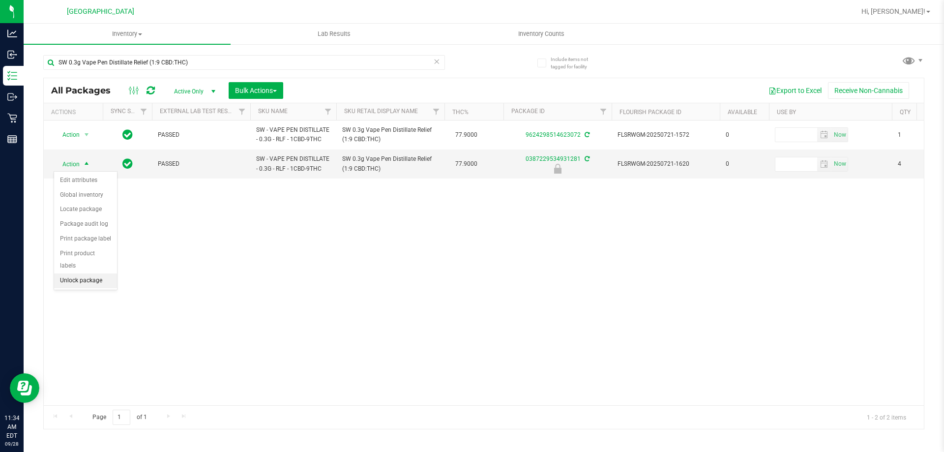
click at [85, 273] on li "Unlock package" at bounding box center [85, 280] width 63 height 15
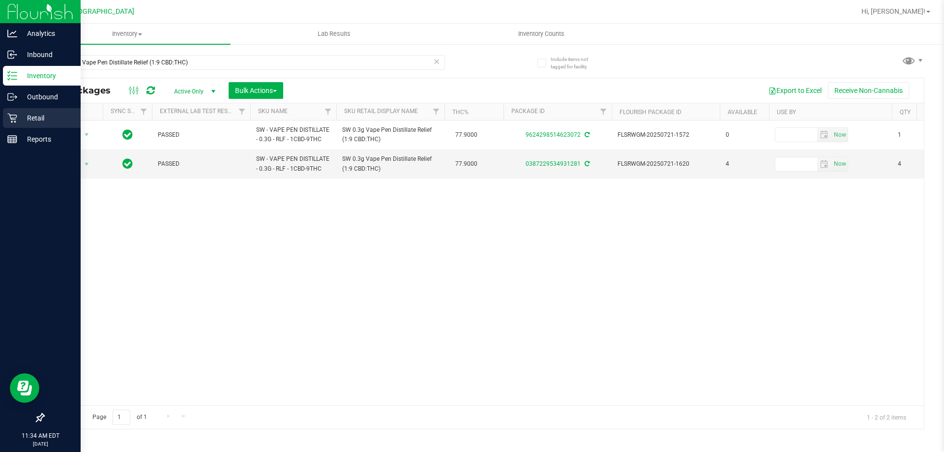
click at [11, 122] on icon at bounding box center [12, 118] width 10 height 10
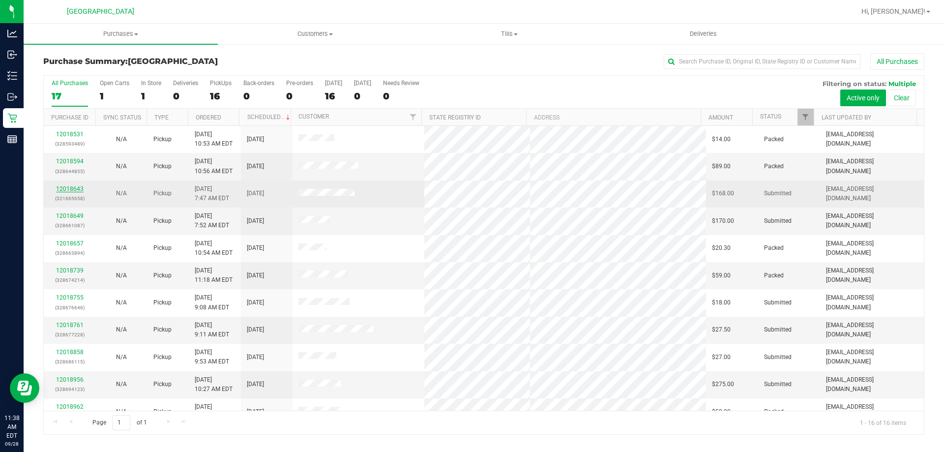
click at [66, 186] on link "12018643" at bounding box center [70, 188] width 28 height 7
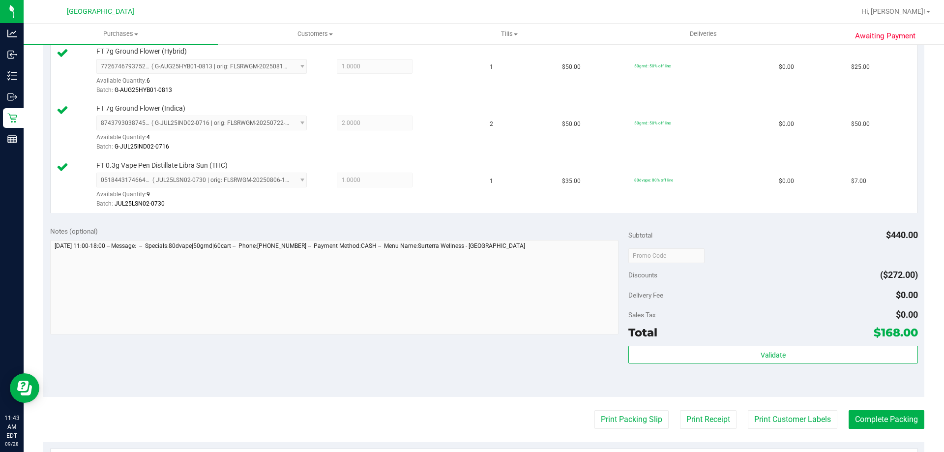
scroll to position [688, 0]
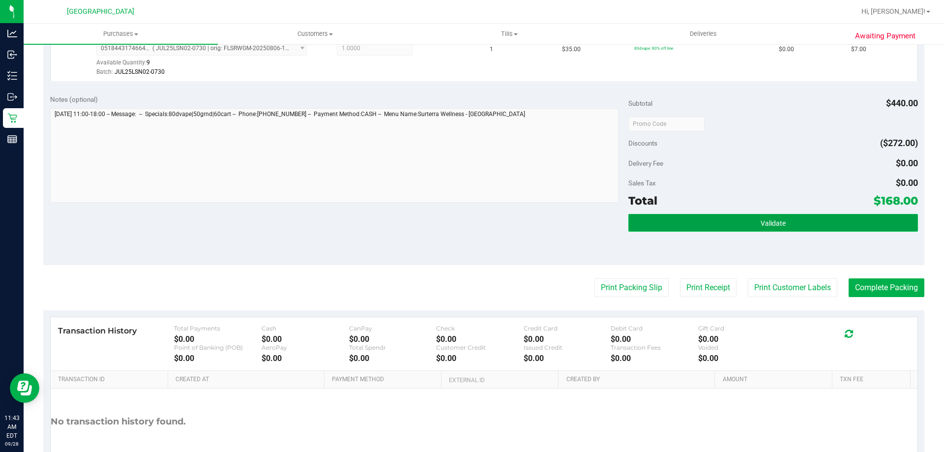
click at [731, 218] on button "Validate" at bounding box center [772, 223] width 289 height 18
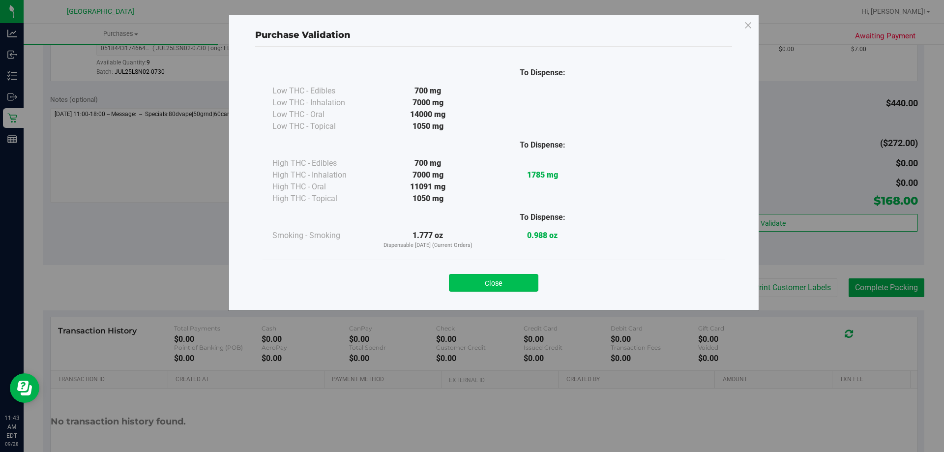
click at [488, 282] on button "Close" at bounding box center [493, 283] width 89 height 18
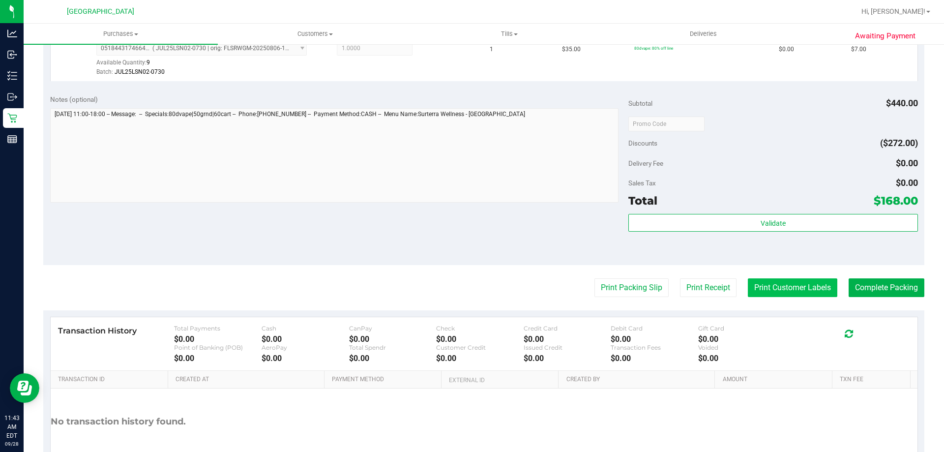
click at [815, 291] on button "Print Customer Labels" at bounding box center [792, 287] width 89 height 19
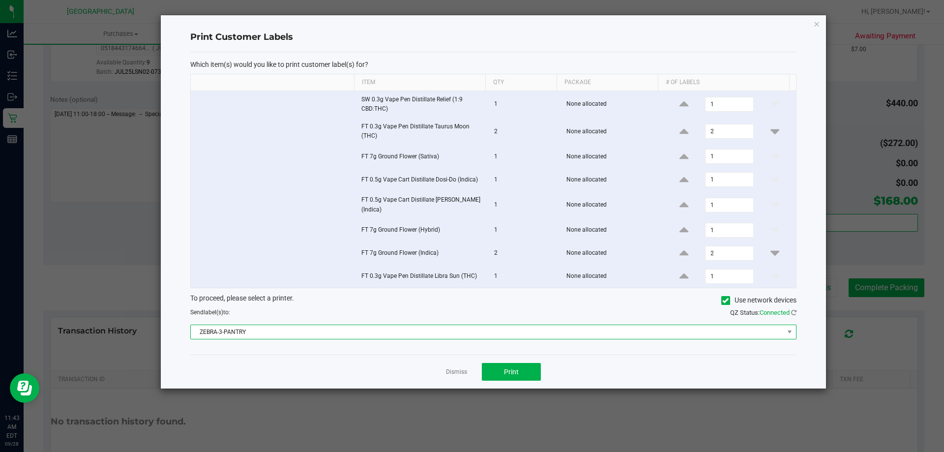
click at [533, 335] on span "ZEBRA-3-PANTRY" at bounding box center [487, 332] width 593 height 14
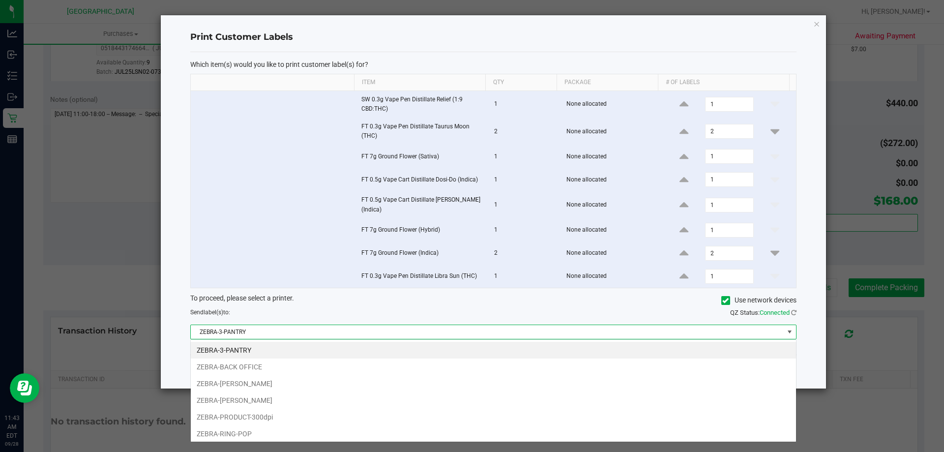
scroll to position [15, 606]
drag, startPoint x: 256, startPoint y: 427, endPoint x: 269, endPoint y: 423, distance: 13.7
click at [256, 428] on li "ZEBRA-RING-POP" at bounding box center [493, 433] width 605 height 17
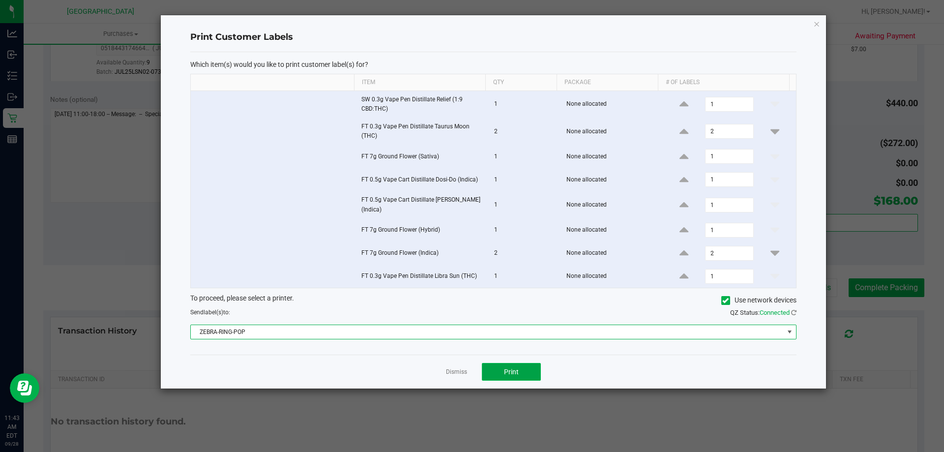
click at [504, 372] on button "Print" at bounding box center [511, 372] width 59 height 18
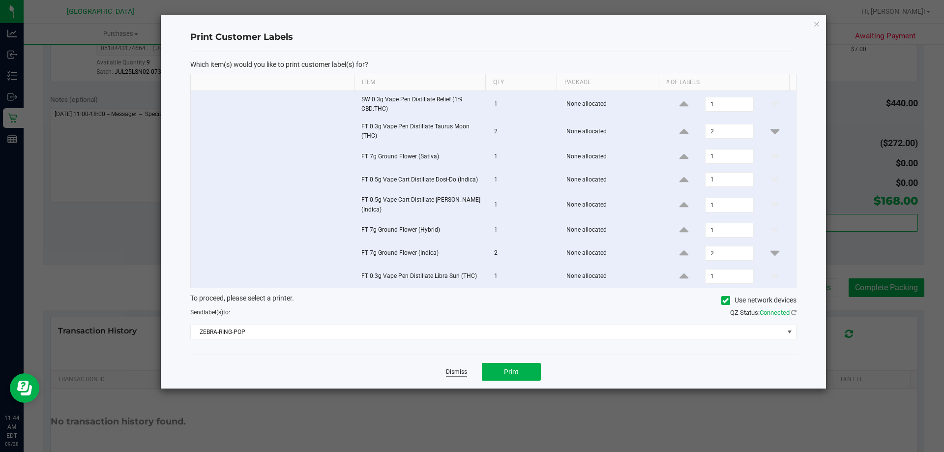
click at [450, 374] on link "Dismiss" at bounding box center [456, 372] width 21 height 8
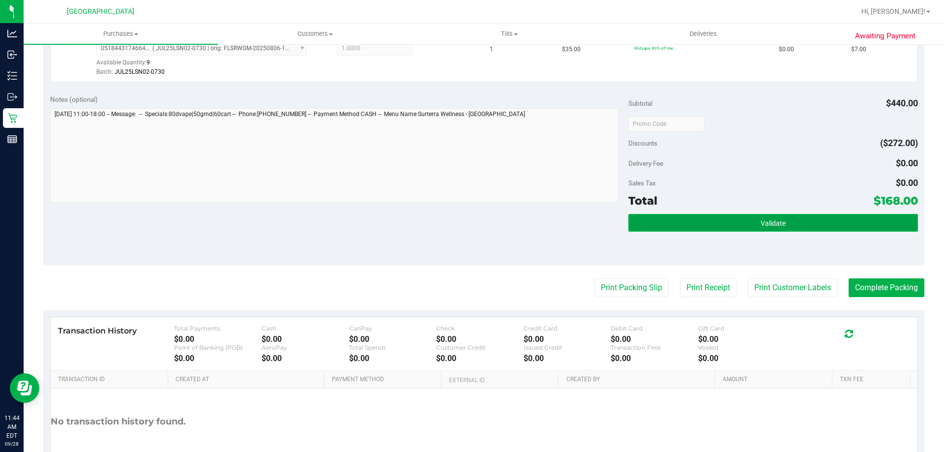
click at [818, 217] on button "Validate" at bounding box center [772, 223] width 289 height 18
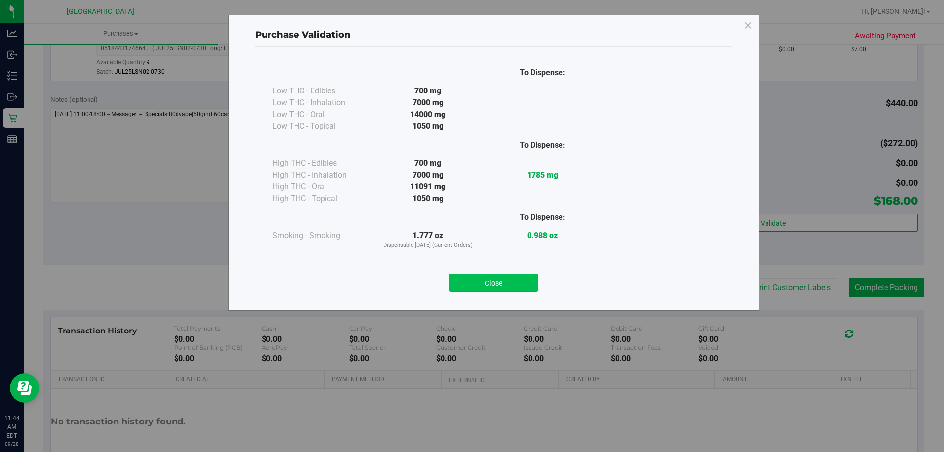
click at [516, 286] on button "Close" at bounding box center [493, 283] width 89 height 18
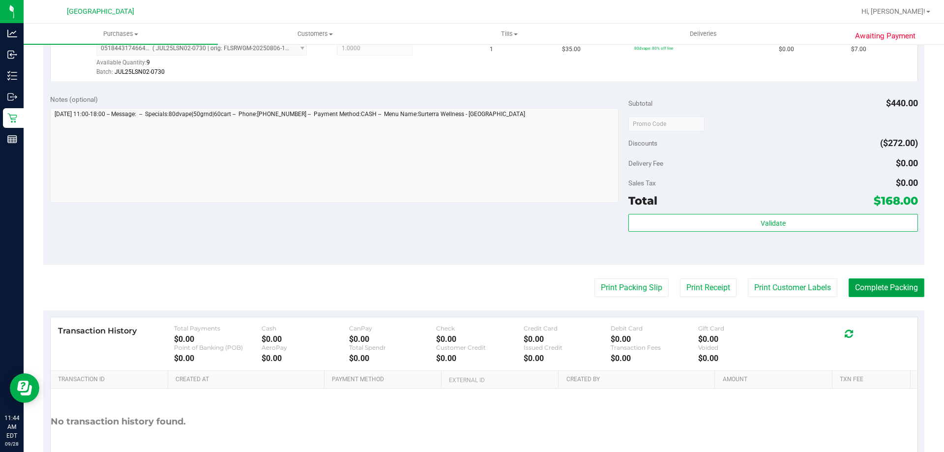
click at [883, 290] on button "Complete Packing" at bounding box center [886, 287] width 76 height 19
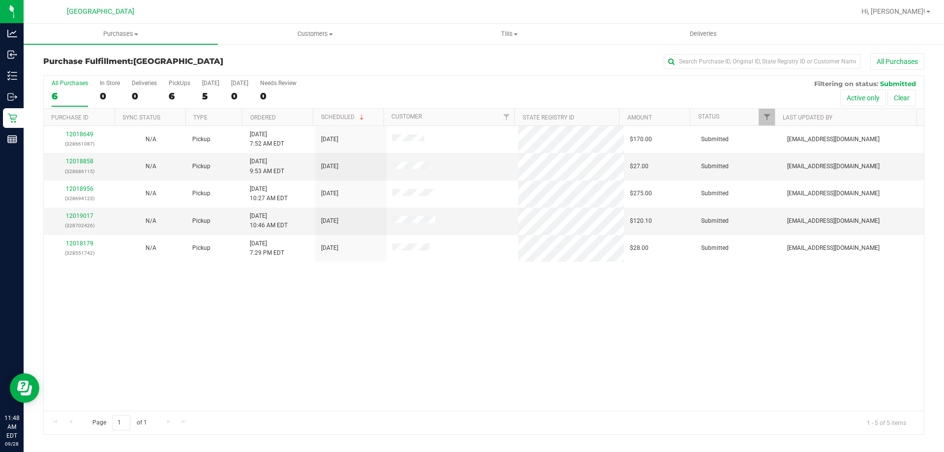
click at [445, 418] on div "Page 1 of 1 1 - 5 of 5 items" at bounding box center [484, 422] width 880 height 24
click at [914, 7] on span "Hi, [PERSON_NAME]!" at bounding box center [893, 11] width 64 height 8
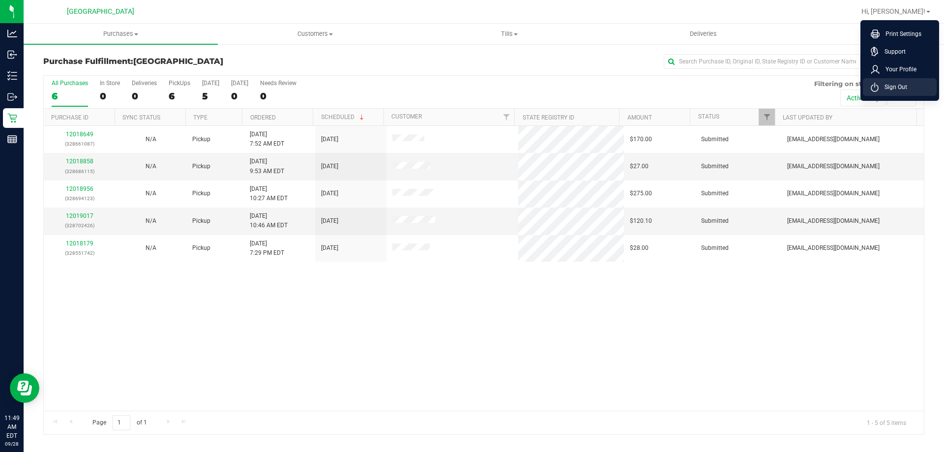
click at [889, 87] on span "Sign Out" at bounding box center [892, 87] width 29 height 10
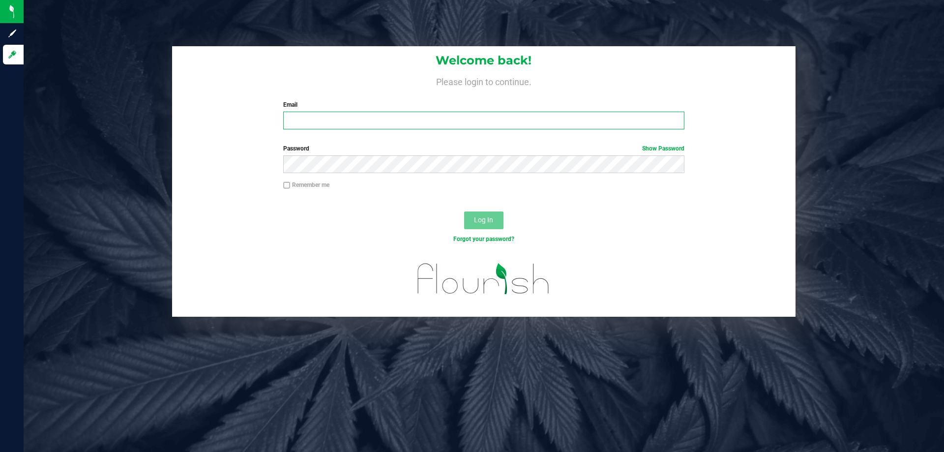
click at [383, 112] on input "Email" at bounding box center [483, 121] width 401 height 18
type input "[EMAIL_ADDRESS][DOMAIN_NAME]"
click at [464, 211] on button "Log In" at bounding box center [483, 220] width 39 height 18
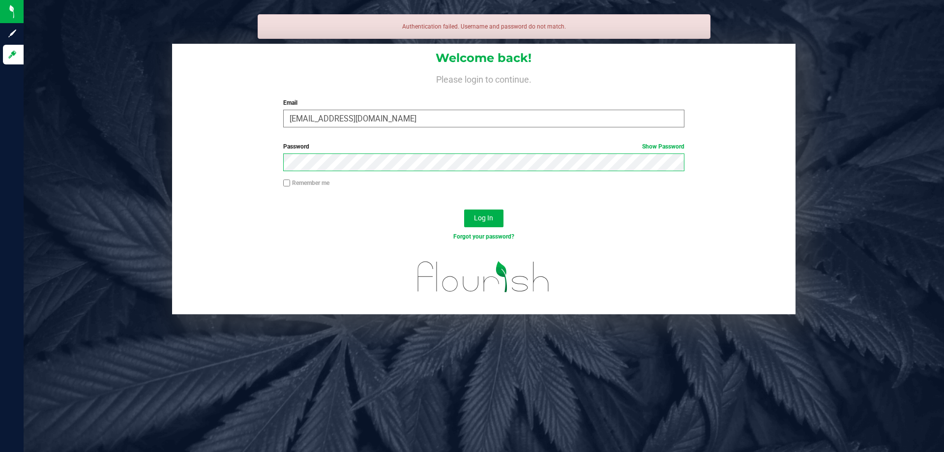
click at [464, 209] on button "Log In" at bounding box center [483, 218] width 39 height 18
